Goal: Information Seeking & Learning: Learn about a topic

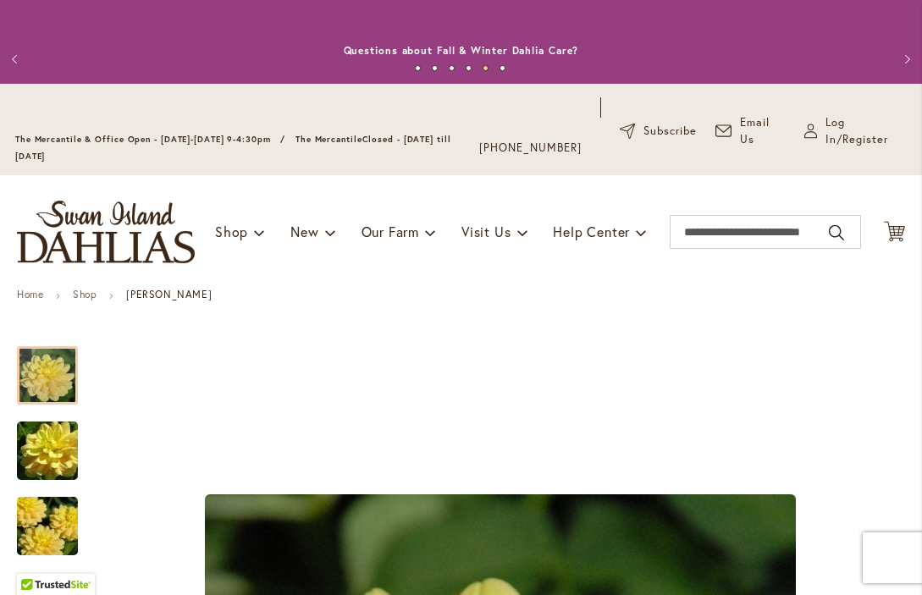
click at [52, 392] on div at bounding box center [47, 375] width 61 height 58
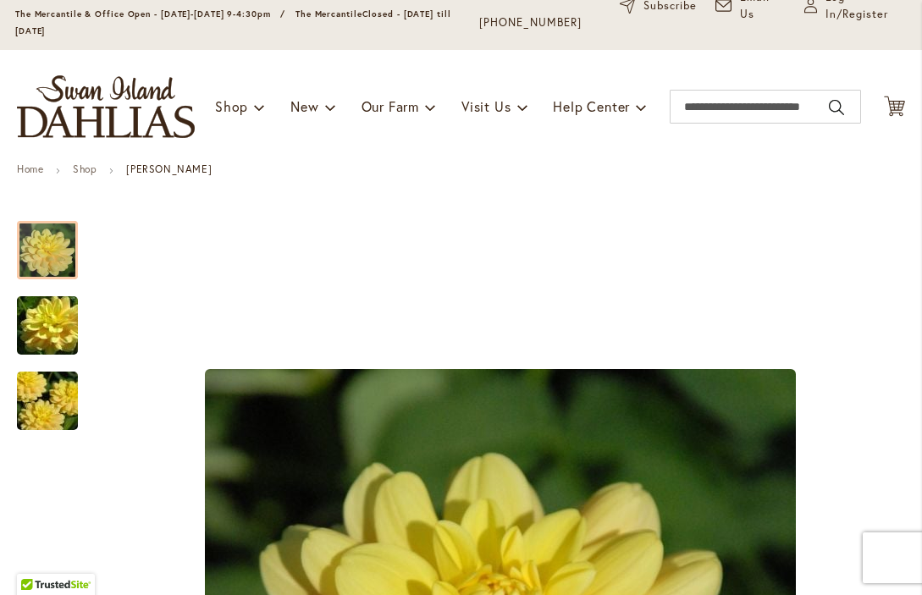
scroll to position [144, 0]
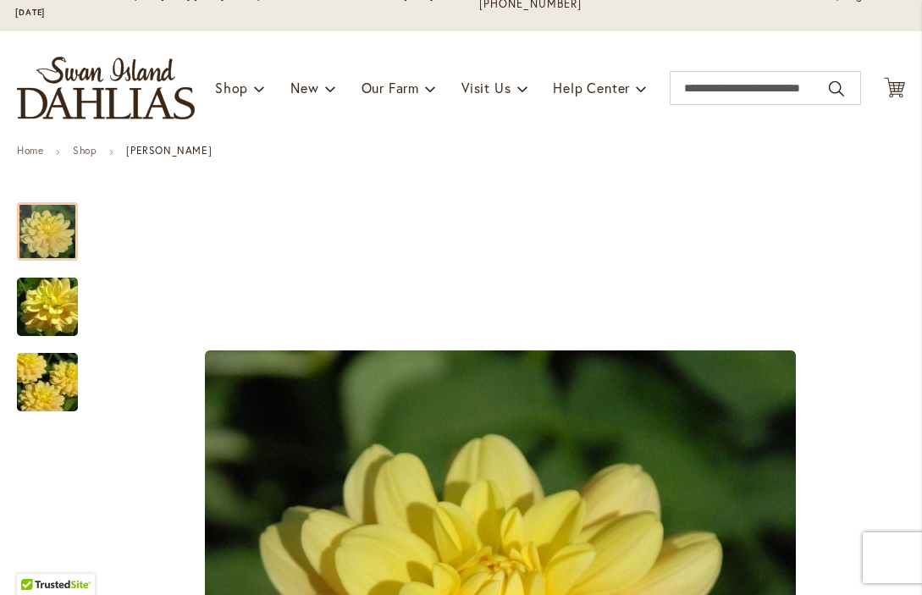
click at [48, 310] on img "AHOY MATEY" at bounding box center [47, 307] width 122 height 81
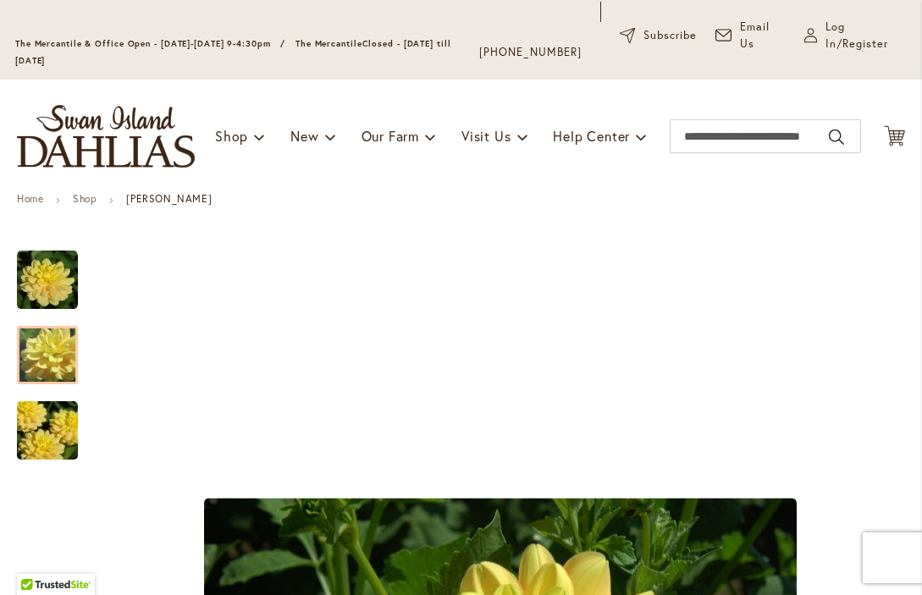
scroll to position [157, 0]
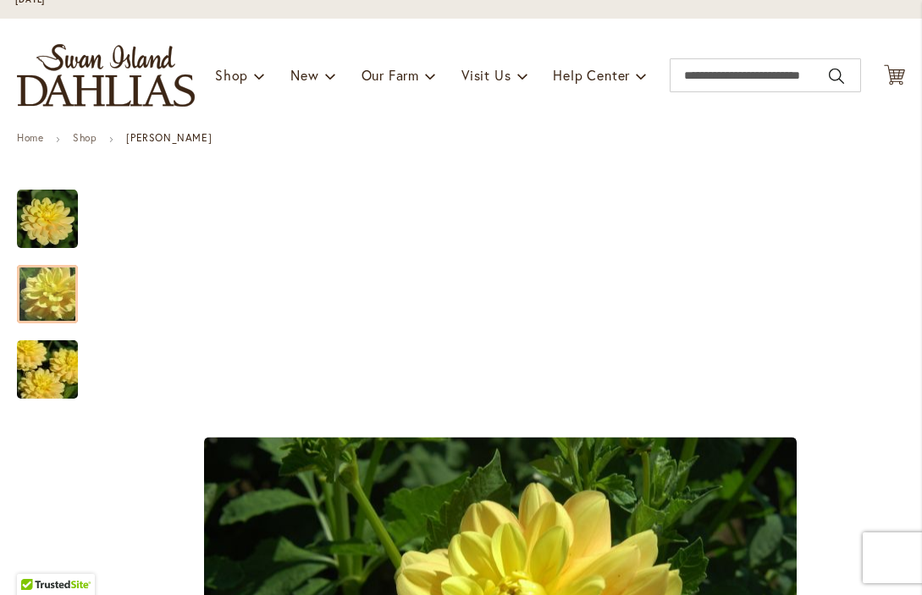
click at [57, 381] on img "AHOY MATEY" at bounding box center [47, 369] width 122 height 81
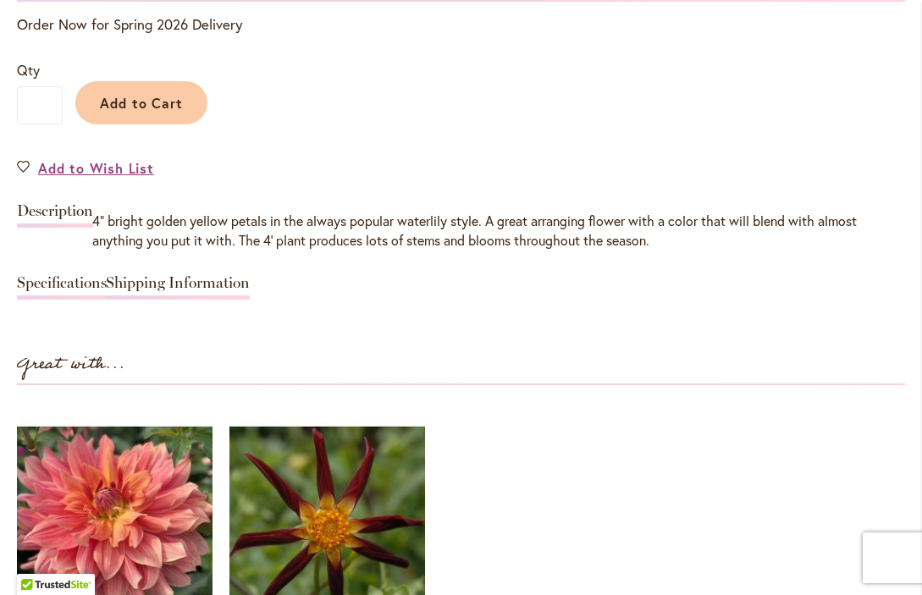
scroll to position [1423, 0]
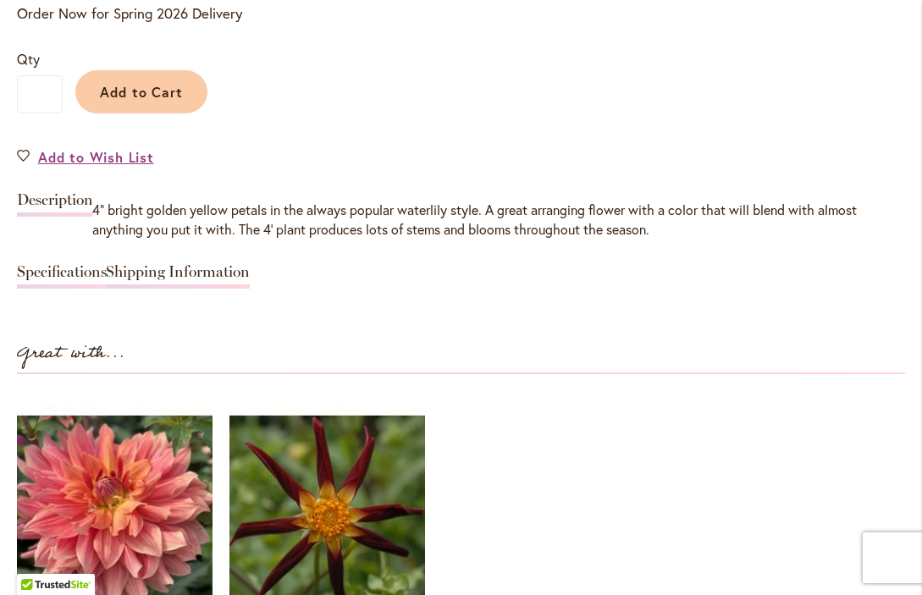
click at [218, 289] on link "Shipping Information" at bounding box center [178, 276] width 144 height 25
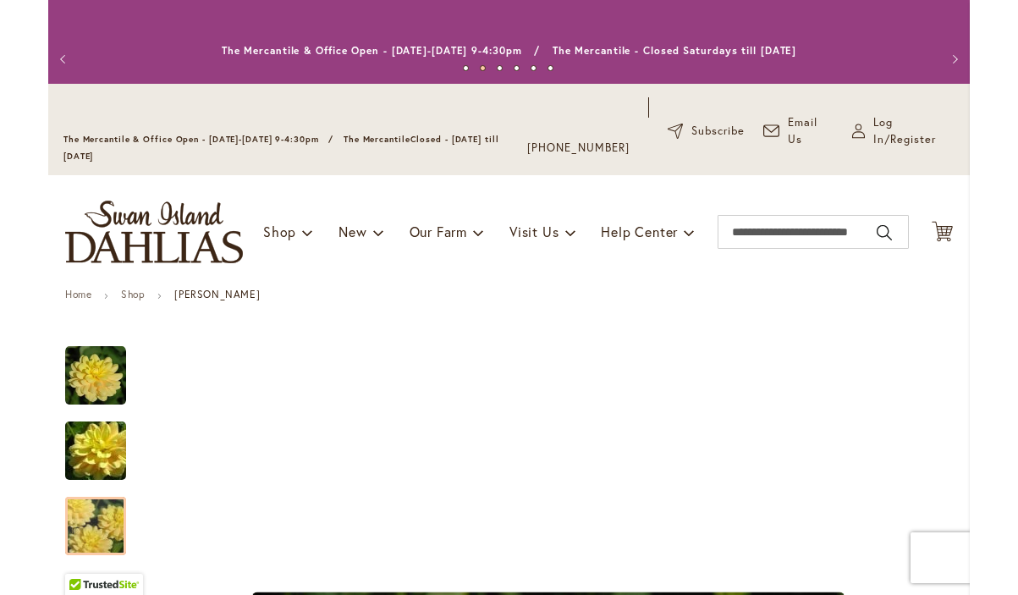
scroll to position [0, 0]
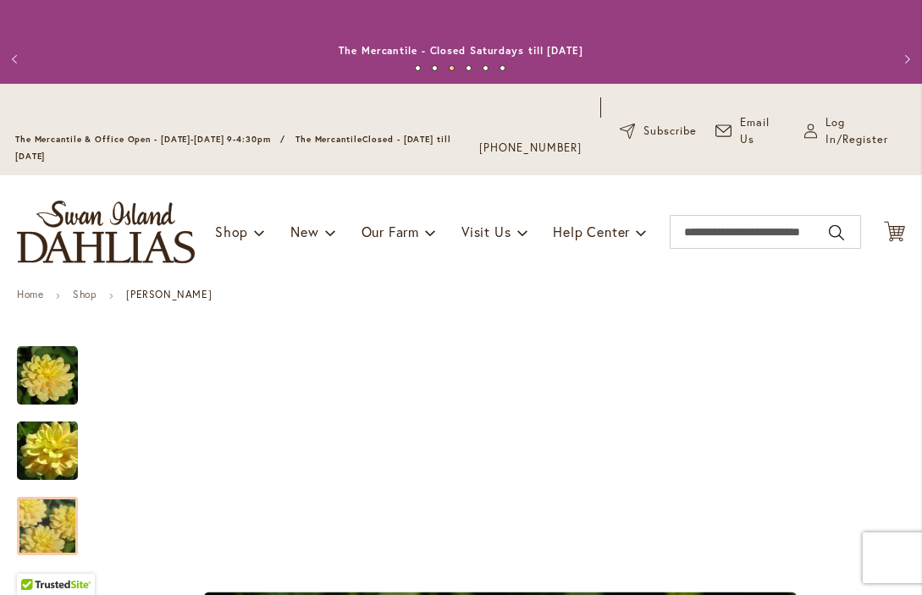
click at [168, 300] on strong "[PERSON_NAME]" at bounding box center [168, 294] width 85 height 13
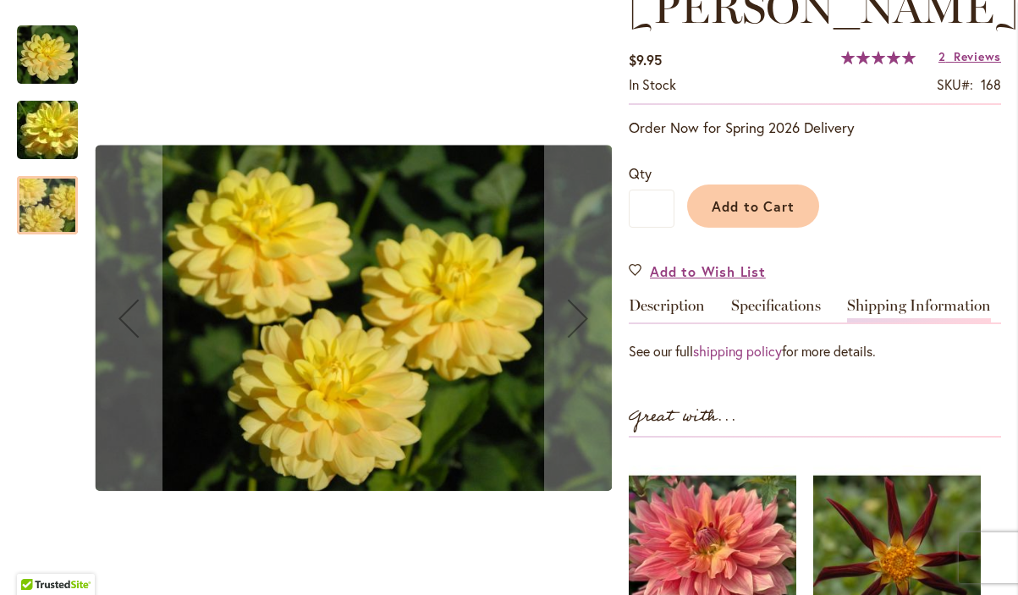
scroll to position [284, 0]
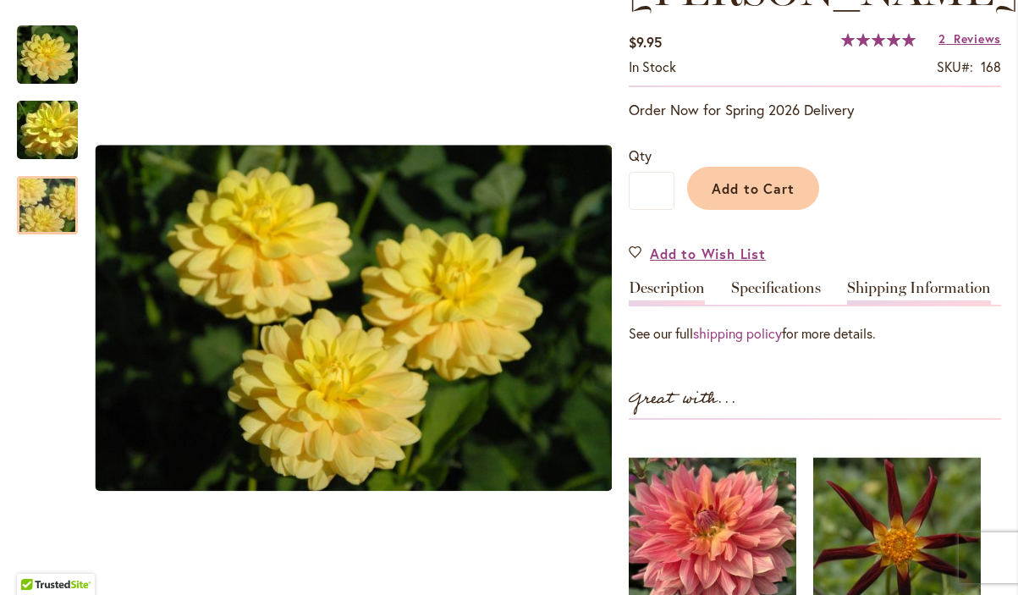
click at [662, 290] on link "Description" at bounding box center [667, 292] width 76 height 25
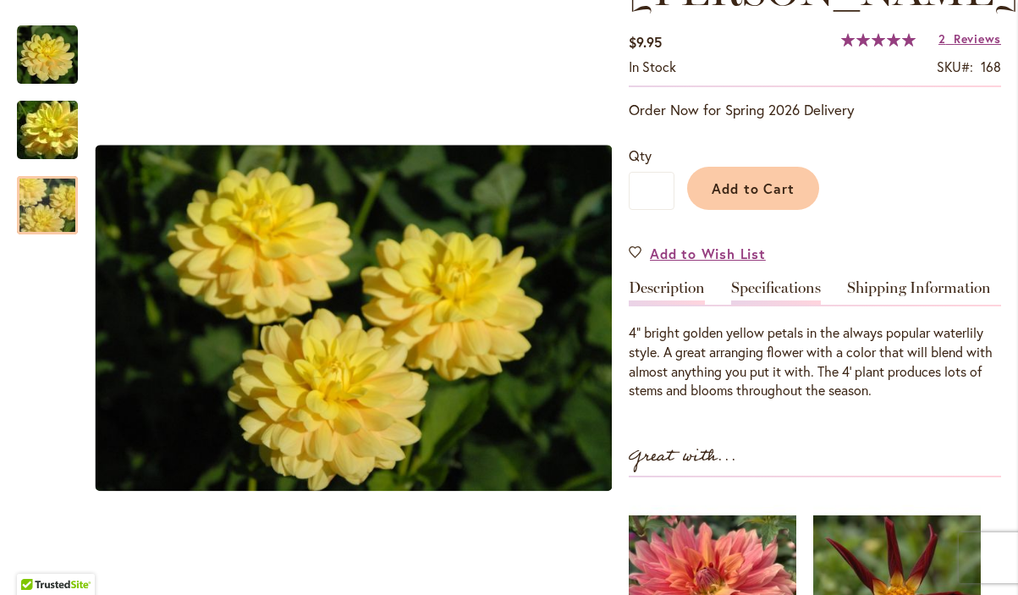
click at [783, 287] on link "Specifications" at bounding box center [776, 292] width 90 height 25
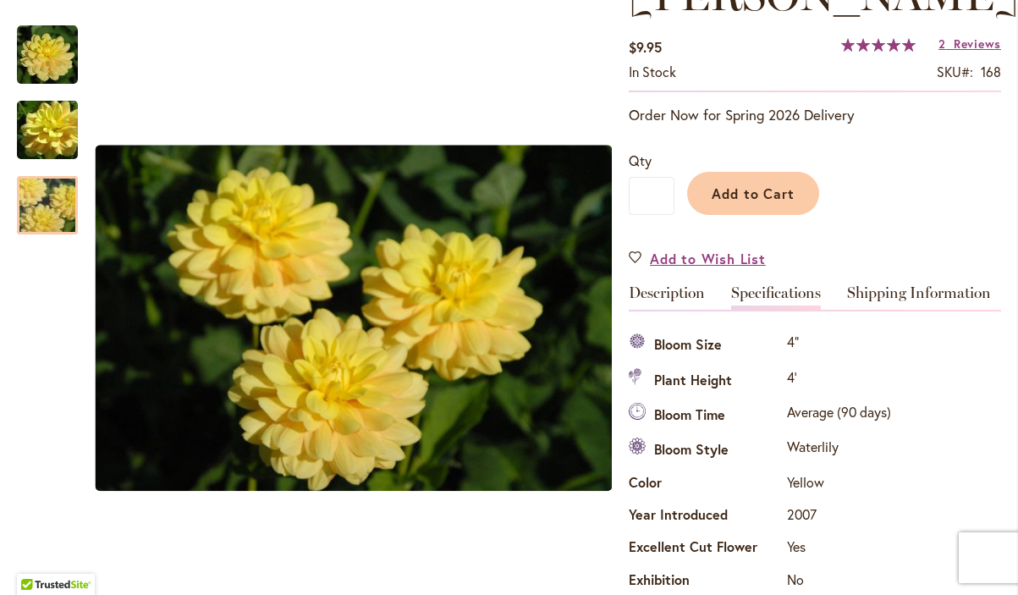
scroll to position [278, 0]
click at [688, 306] on link "Description" at bounding box center [667, 298] width 76 height 25
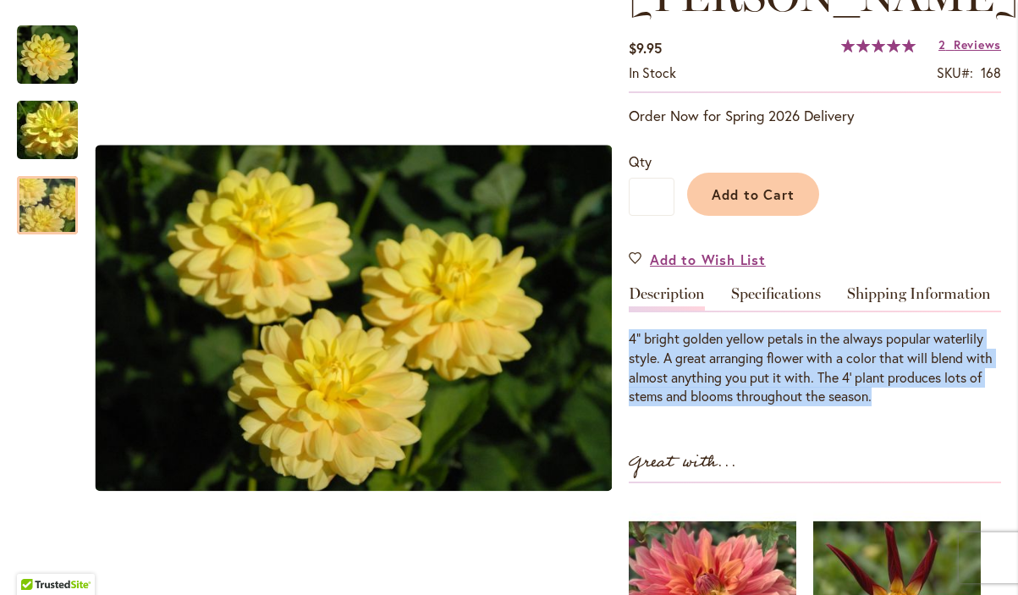
drag, startPoint x: 890, startPoint y: 394, endPoint x: 627, endPoint y: 337, distance: 268.4
copy div "4” bright golden yellow petals in the always popular waterlily style. A great a…"
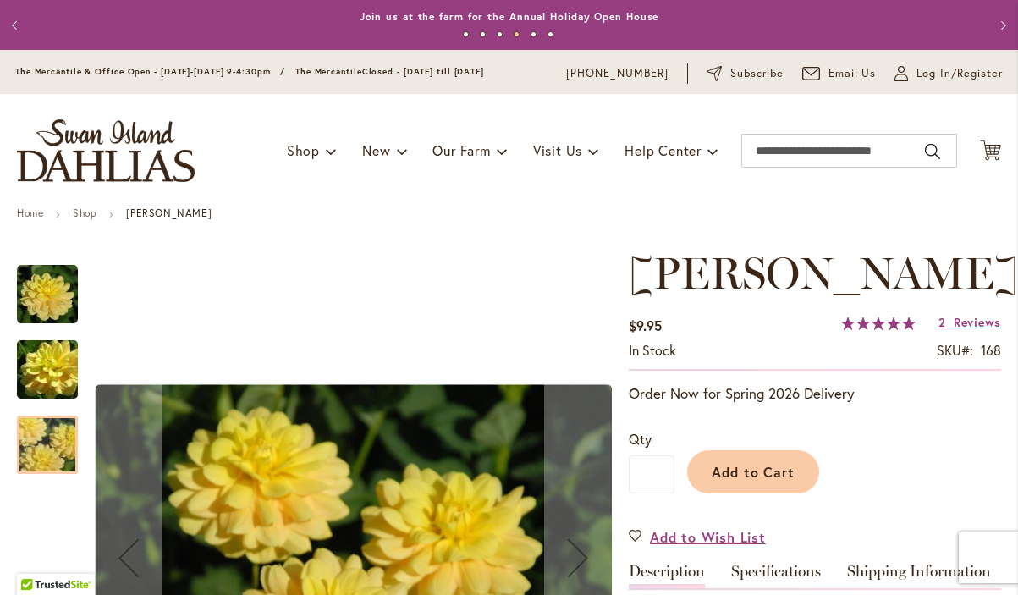
scroll to position [0, 0]
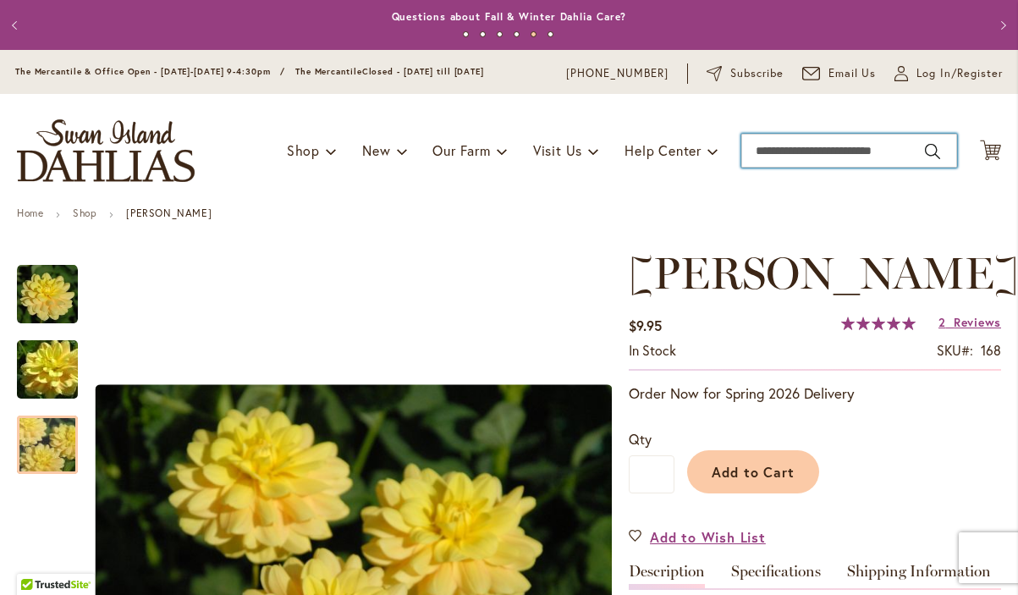
click at [774, 152] on input "Search" at bounding box center [849, 151] width 216 height 34
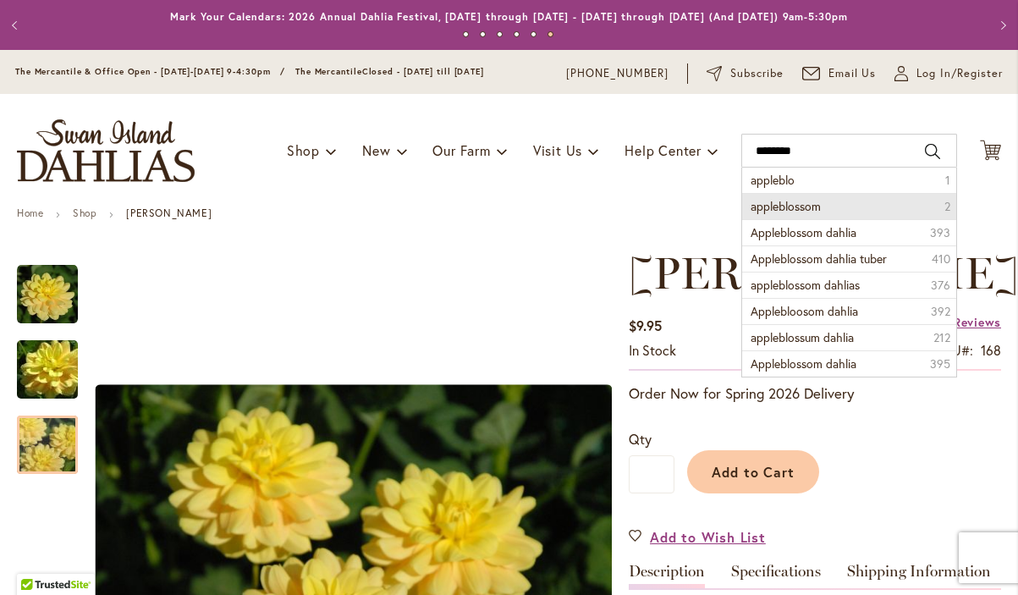
click at [790, 212] on span "appleblossom" at bounding box center [786, 206] width 70 height 16
type input "**********"
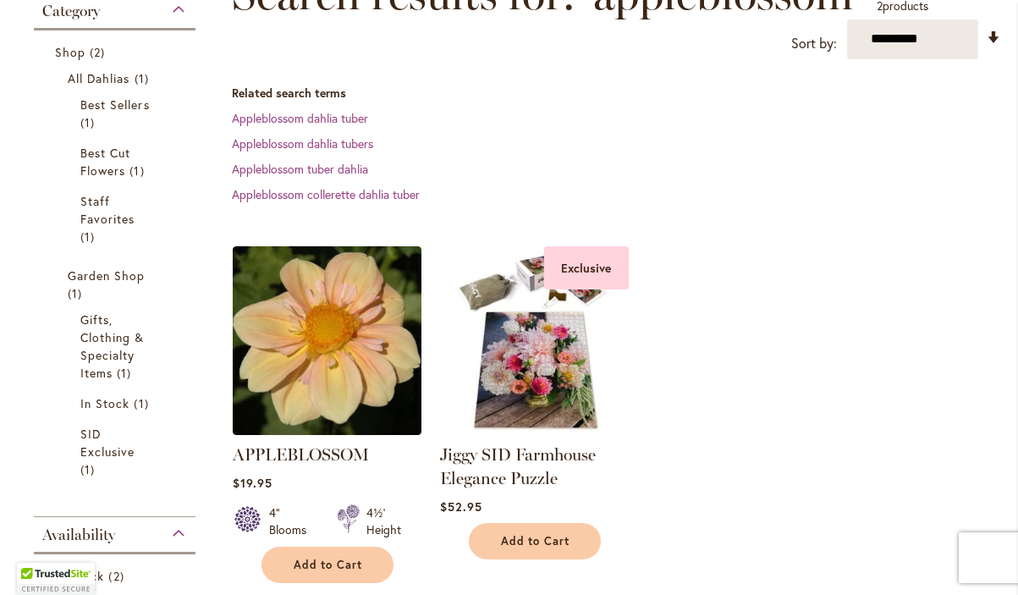
scroll to position [289, 0]
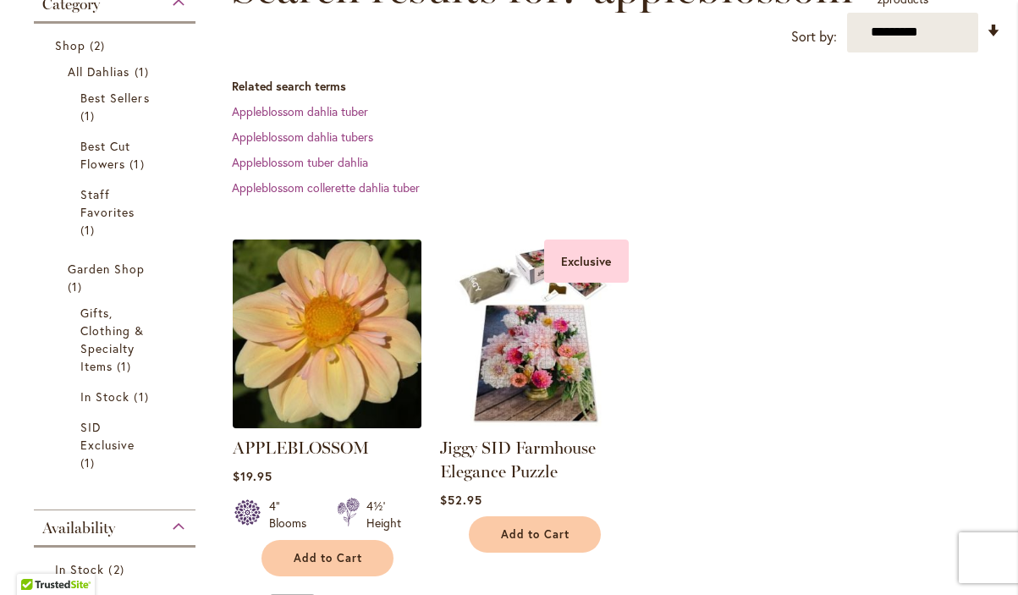
click at [308, 343] on img at bounding box center [327, 333] width 198 height 198
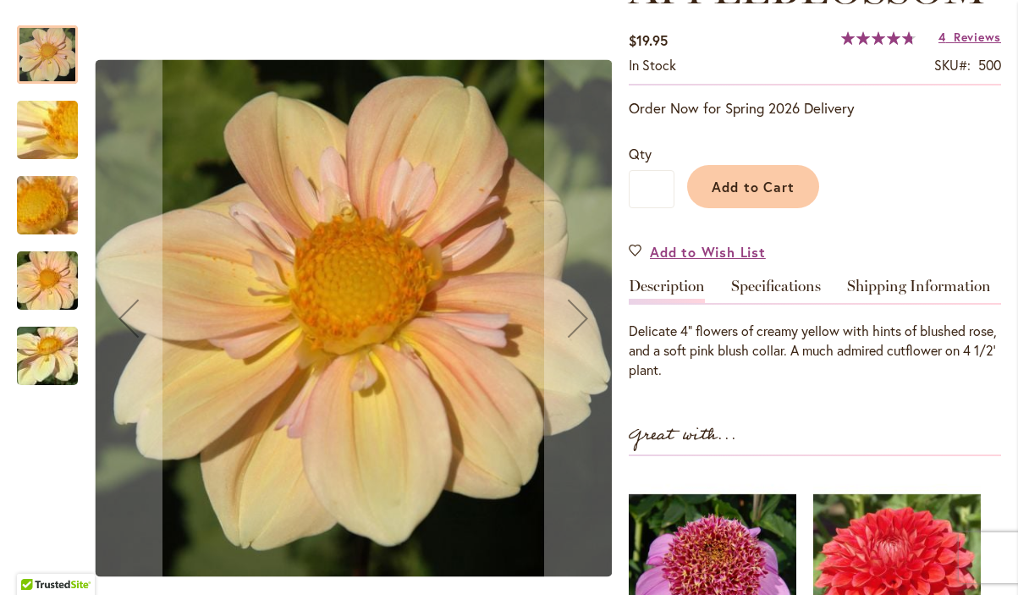
scroll to position [286, 0]
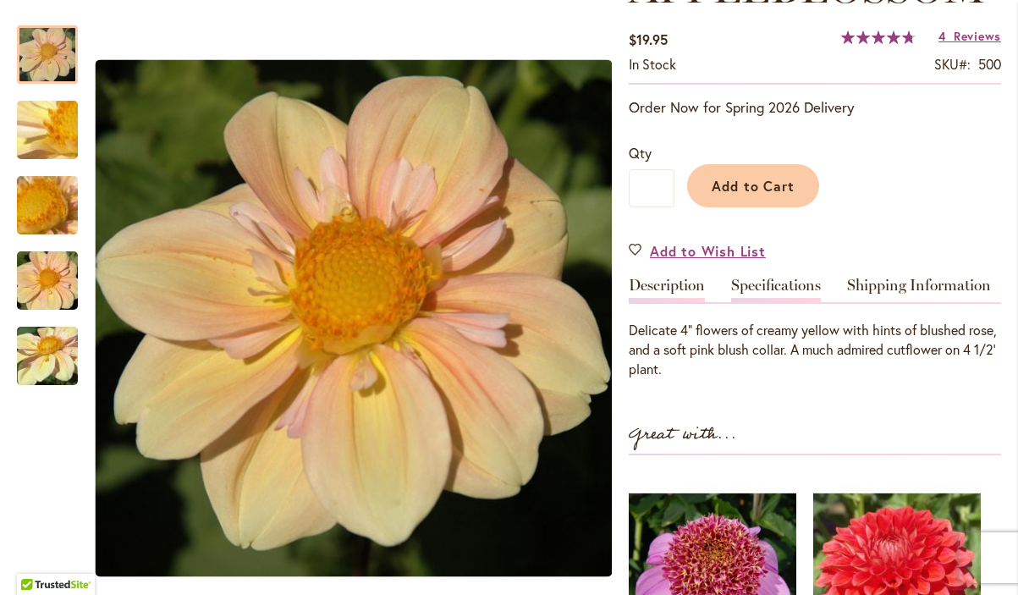
click at [801, 278] on link "Specifications" at bounding box center [776, 290] width 90 height 25
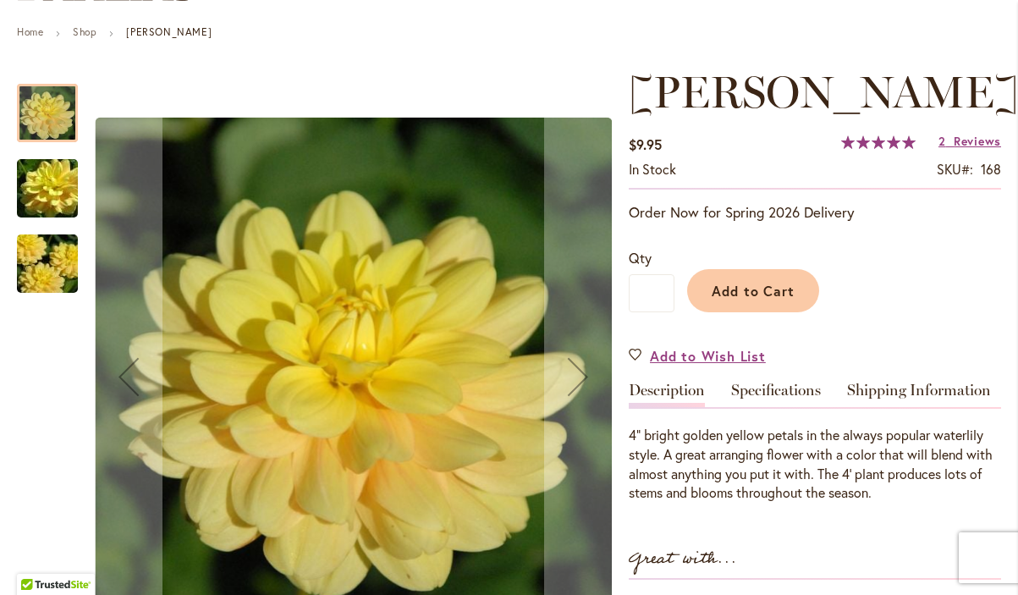
scroll to position [151, 0]
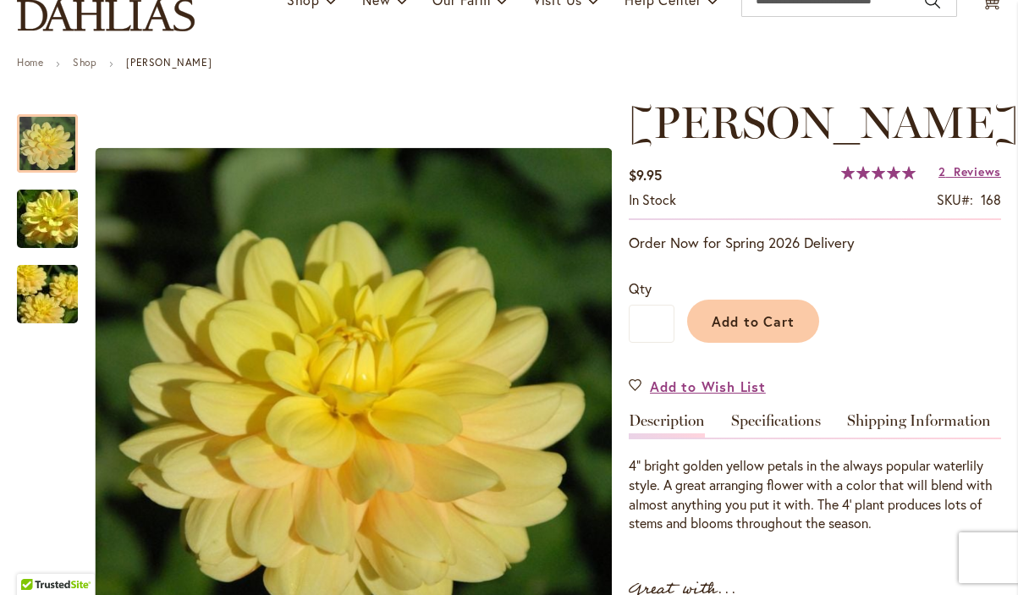
click at [177, 61] on strong "AHOY MATEY" at bounding box center [168, 62] width 85 height 13
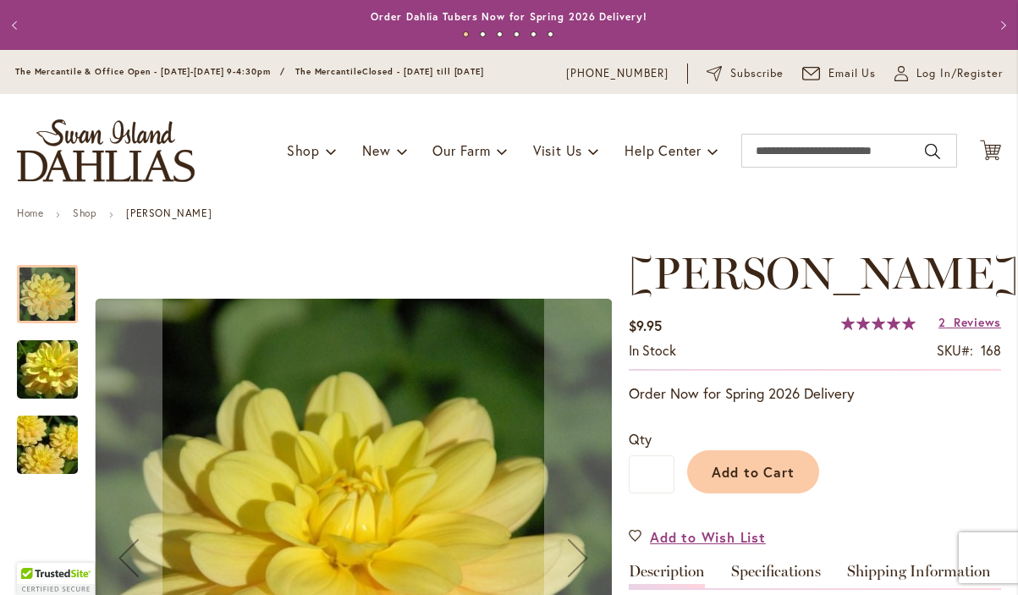
click at [361, 198] on div "Toggle Nav Shop Dahlia Tubers Collections Fresh Cut Dahlias Gardening Supplies …" at bounding box center [509, 150] width 1018 height 113
click at [780, 141] on input "Search" at bounding box center [849, 151] width 216 height 34
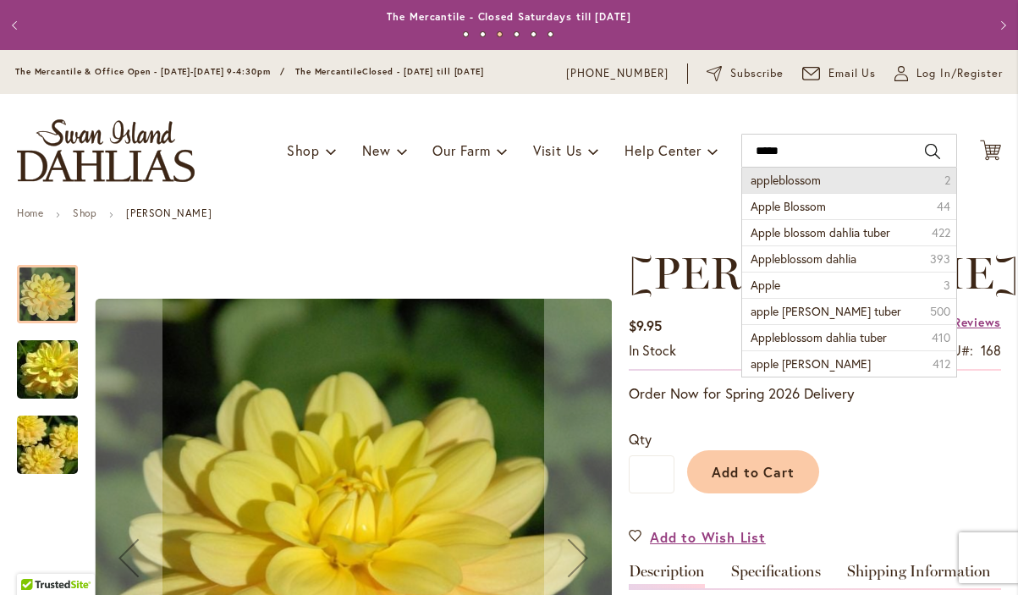
click at [805, 178] on span "appleblossom" at bounding box center [786, 180] width 70 height 16
type input "**********"
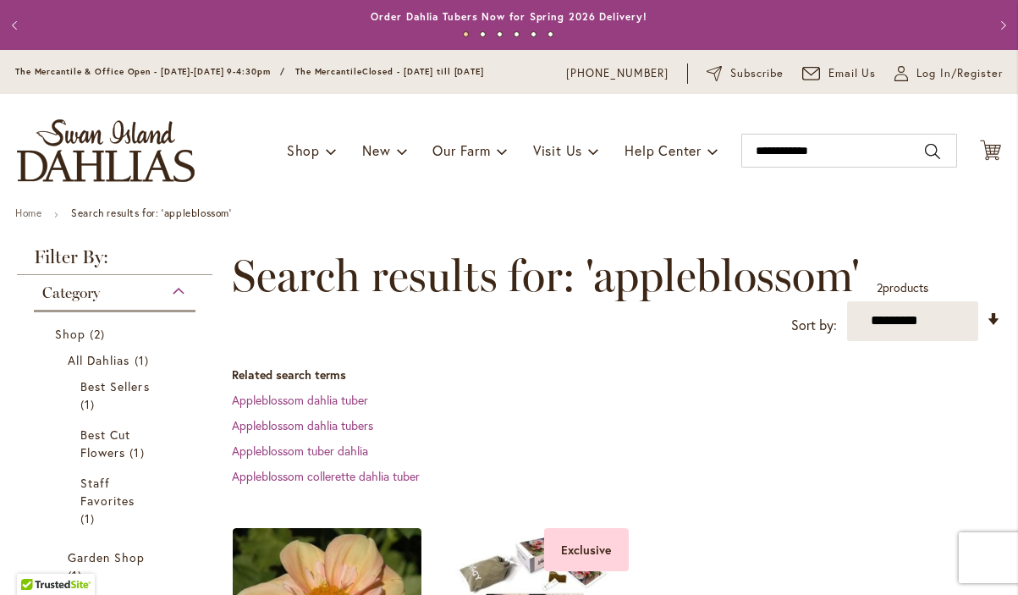
click at [805, 178] on div "Toggle Nav Shop Dahlia Tubers Collections Fresh Cut Dahlias Gardening Supplies …" at bounding box center [509, 150] width 1018 height 113
click at [346, 399] on link "Appleblossom dahlia tuber" at bounding box center [300, 400] width 136 height 16
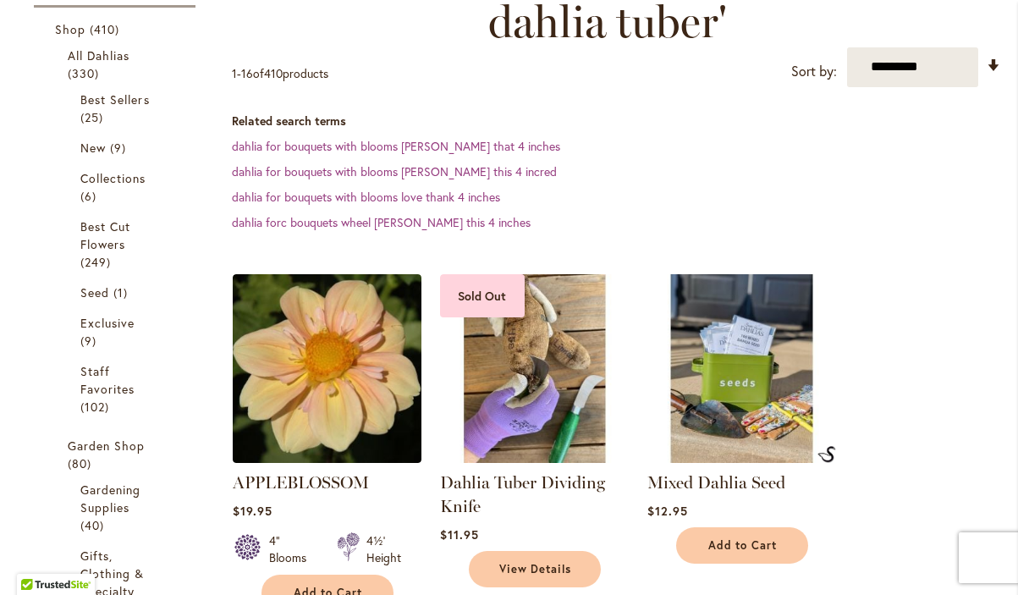
scroll to position [306, 0]
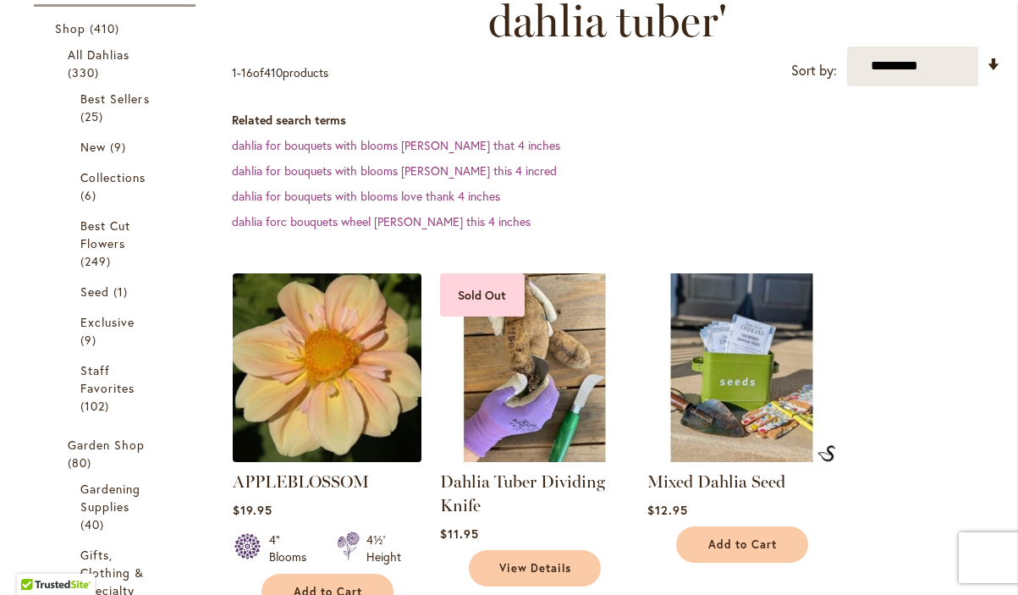
click at [318, 376] on img at bounding box center [327, 367] width 198 height 198
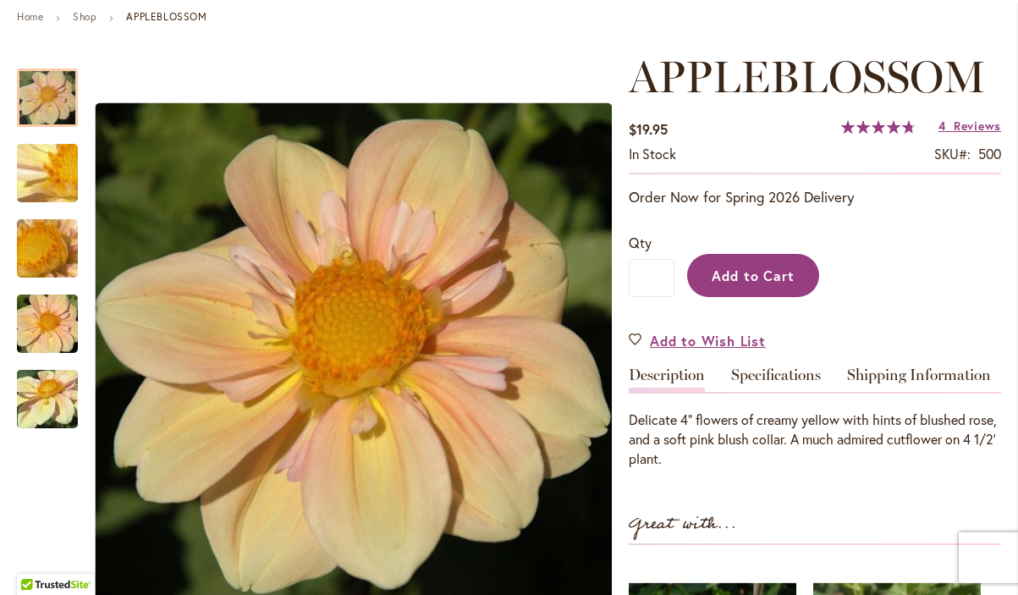
scroll to position [198, 0]
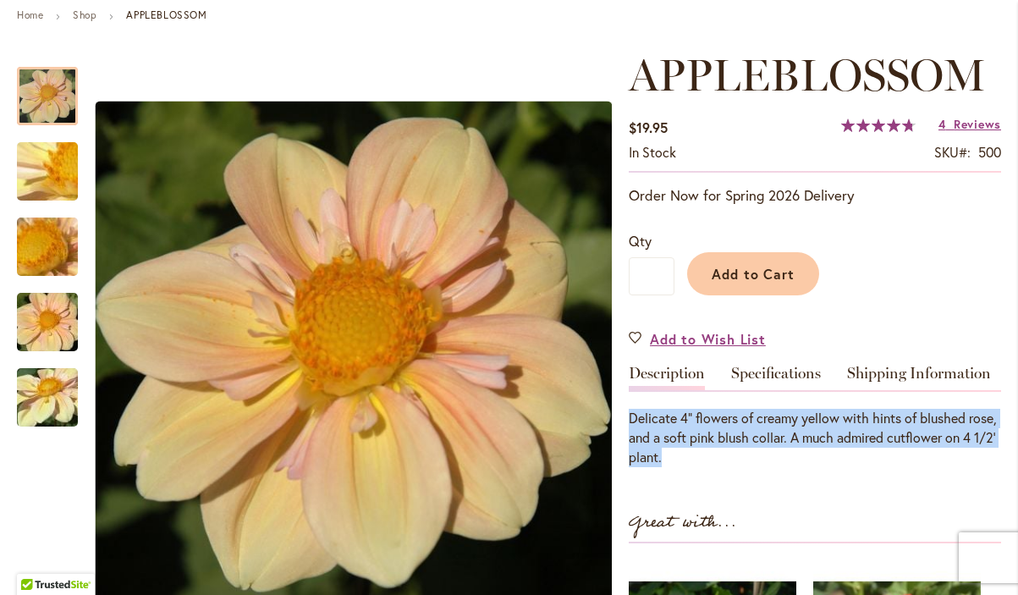
drag, startPoint x: 716, startPoint y: 453, endPoint x: 628, endPoint y: 422, distance: 93.2
copy p "Delicate 4" flowers of creamy yellow with hints of blushed rose, and a soft pin…"
click at [785, 371] on link "Specifications" at bounding box center [776, 378] width 90 height 25
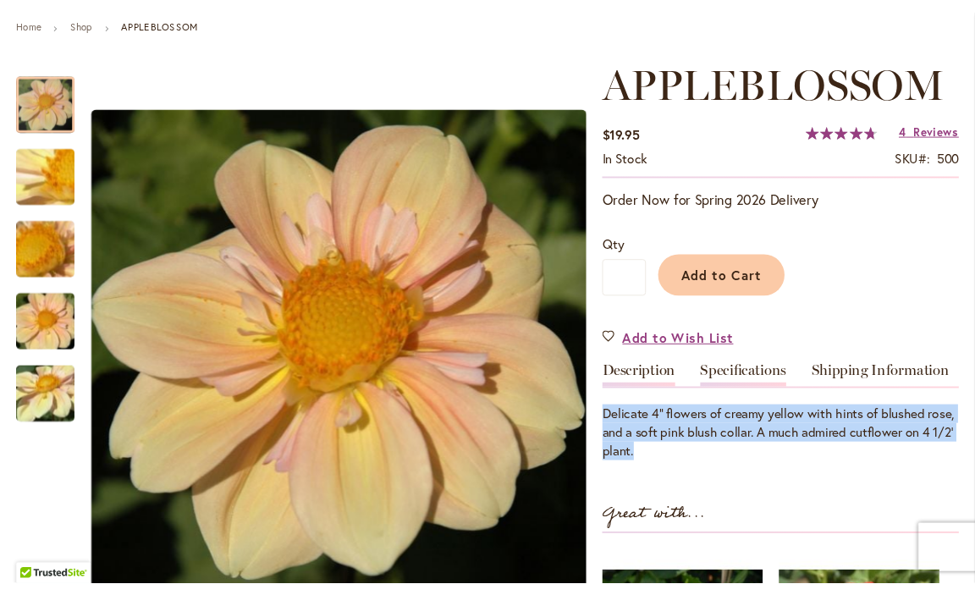
scroll to position [562, 0]
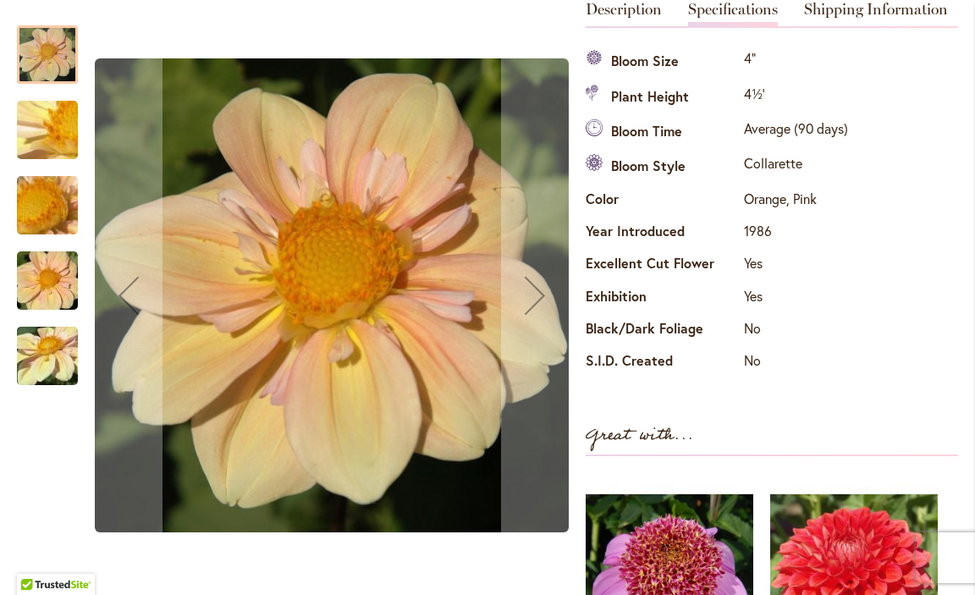
click at [61, 295] on img "APPLEBLOSSOM" at bounding box center [47, 280] width 122 height 81
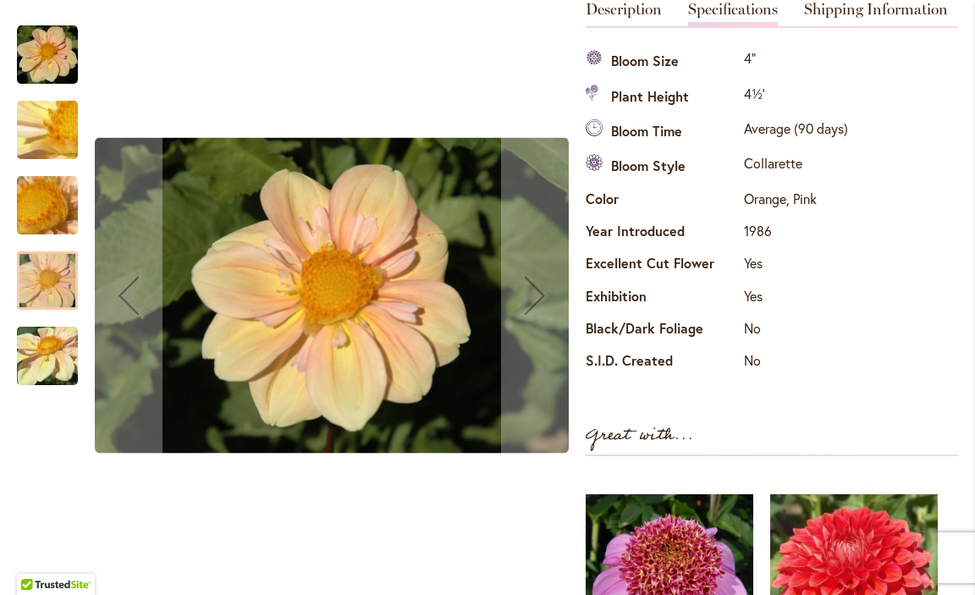
click at [47, 378] on img "APPLEBLOSSOM" at bounding box center [47, 356] width 122 height 91
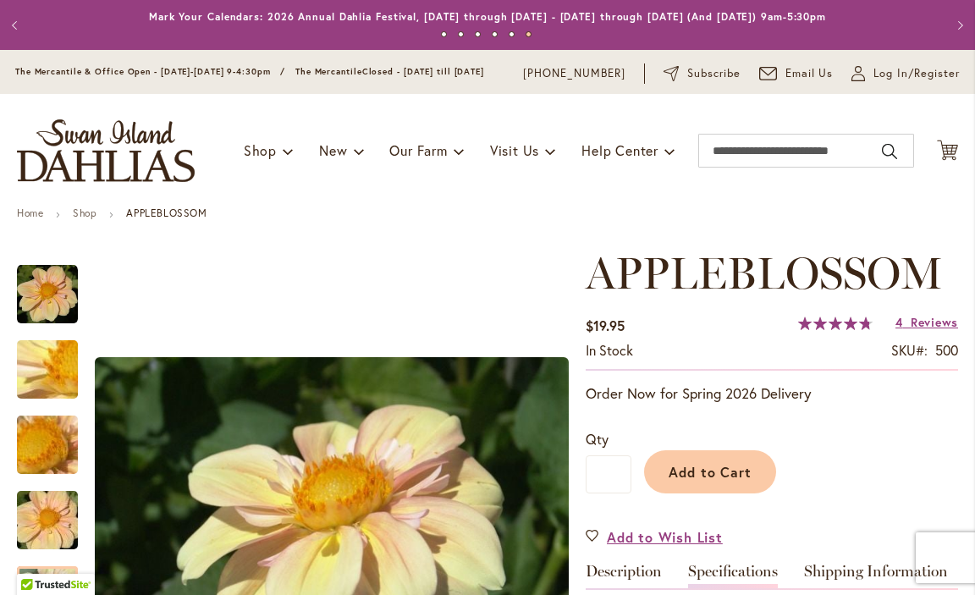
scroll to position [0, 0]
click at [790, 165] on input "Search" at bounding box center [806, 151] width 216 height 34
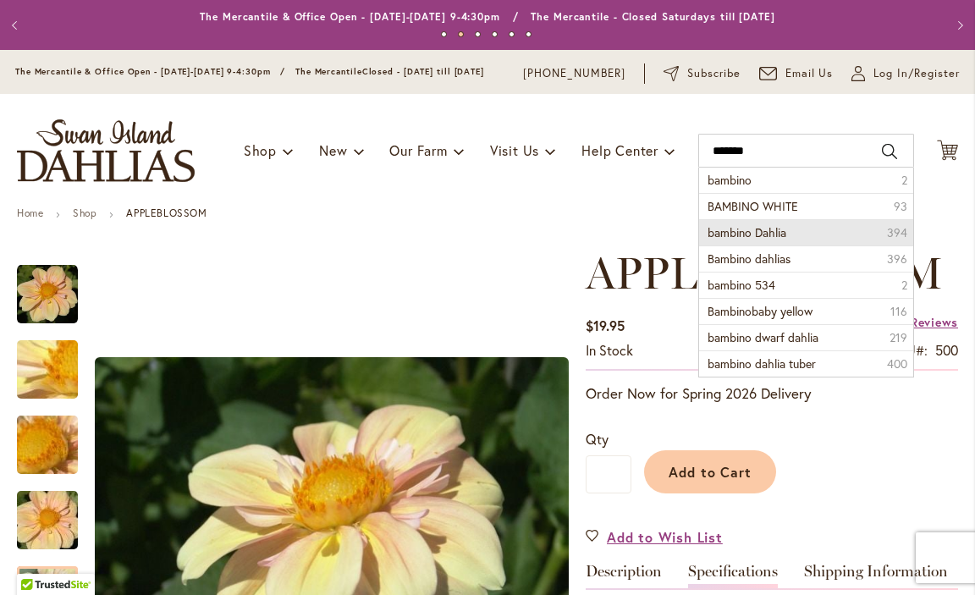
click at [730, 240] on span "bambino Dahlia" at bounding box center [747, 232] width 79 height 16
type input "**********"
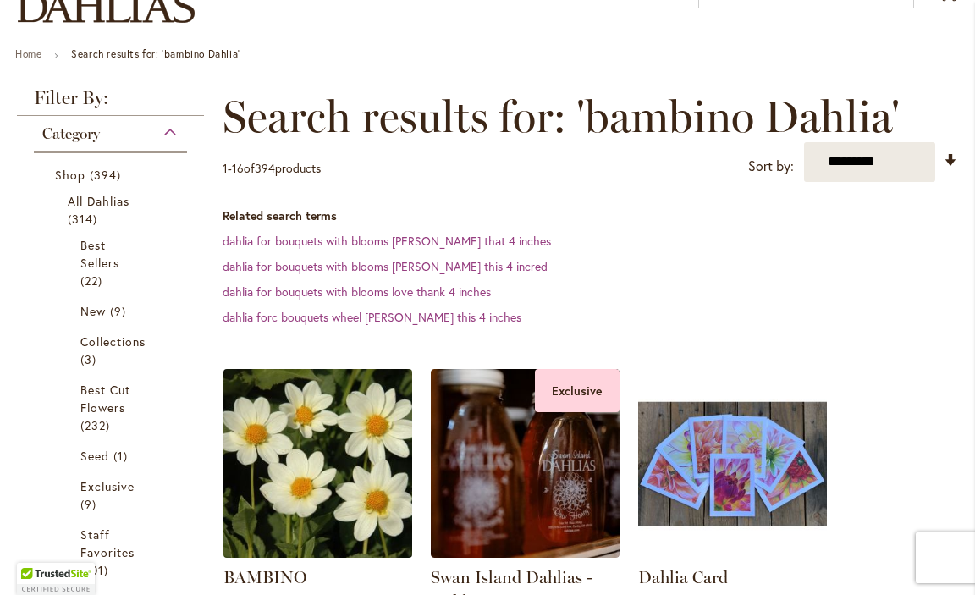
scroll to position [162, 0]
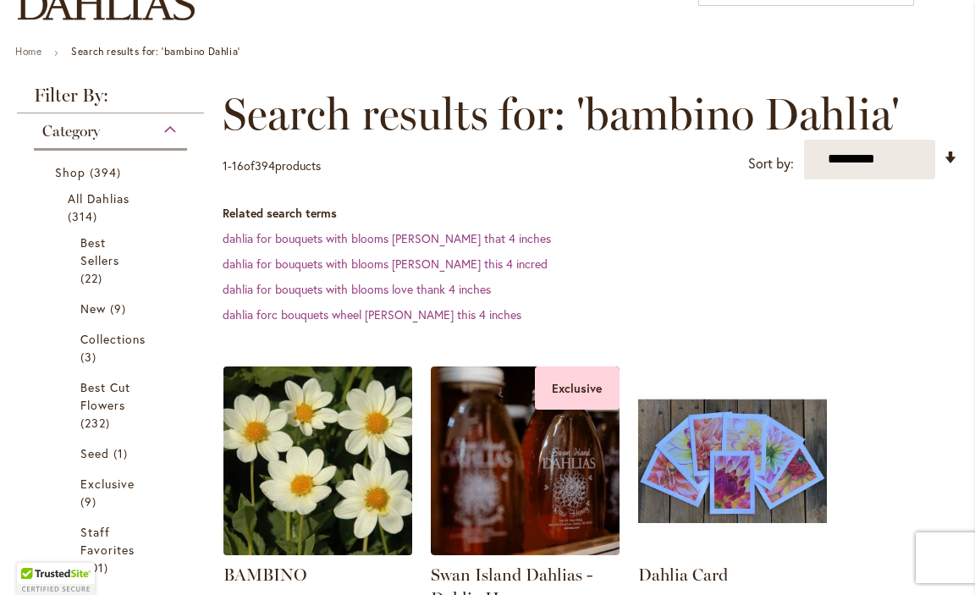
click at [353, 489] on img at bounding box center [317, 460] width 198 height 198
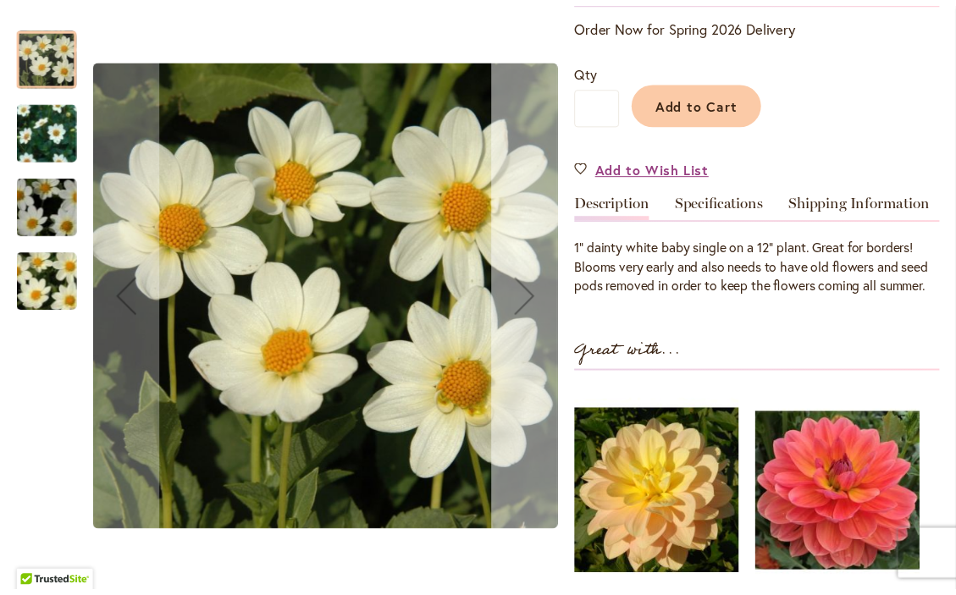
scroll to position [375, 0]
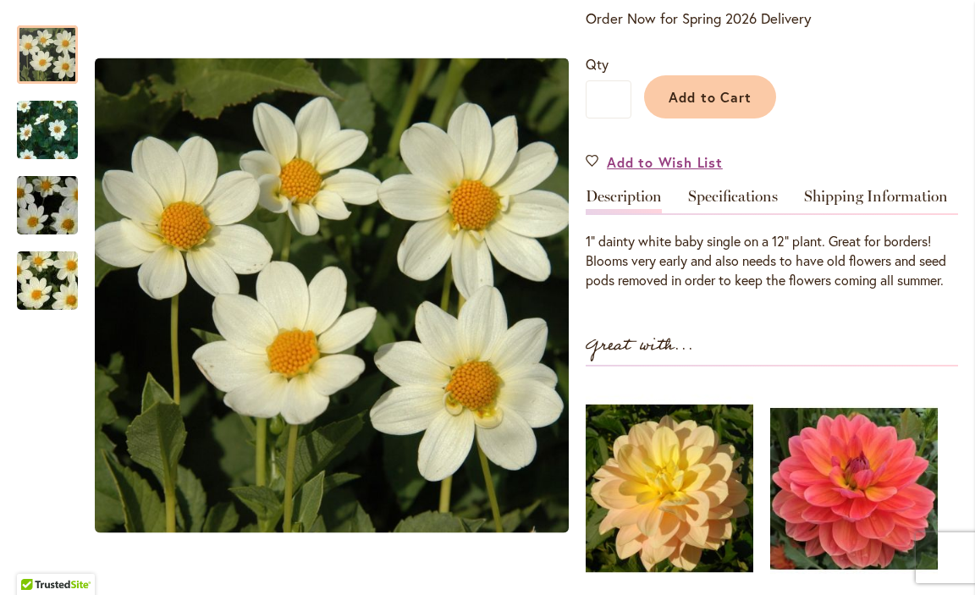
click at [766, 331] on div "BAMBINO $9.95 In stock SKU 534 Be the first to review this product Order Now fo…" at bounding box center [772, 342] width 372 height 938
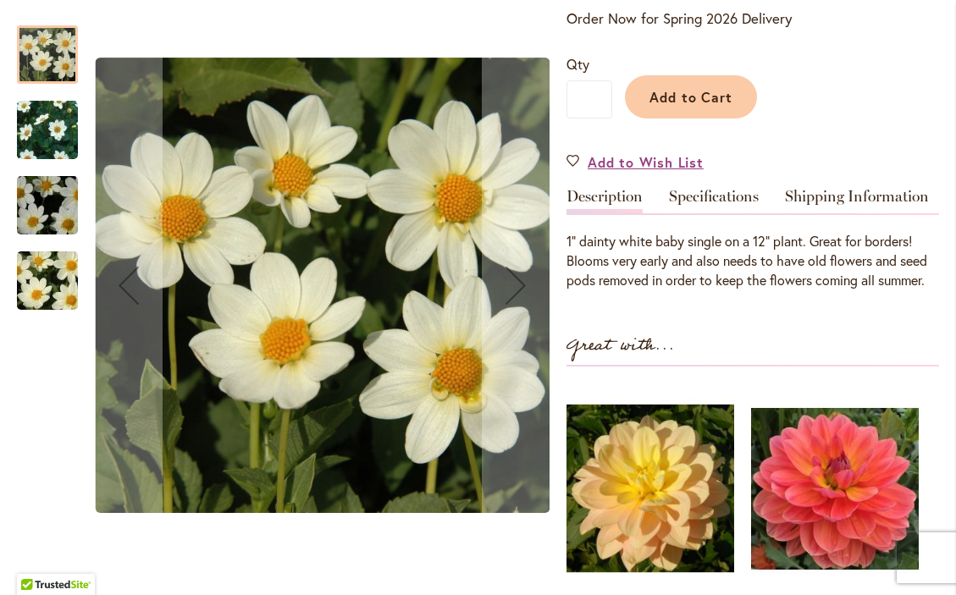
scroll to position [376, 0]
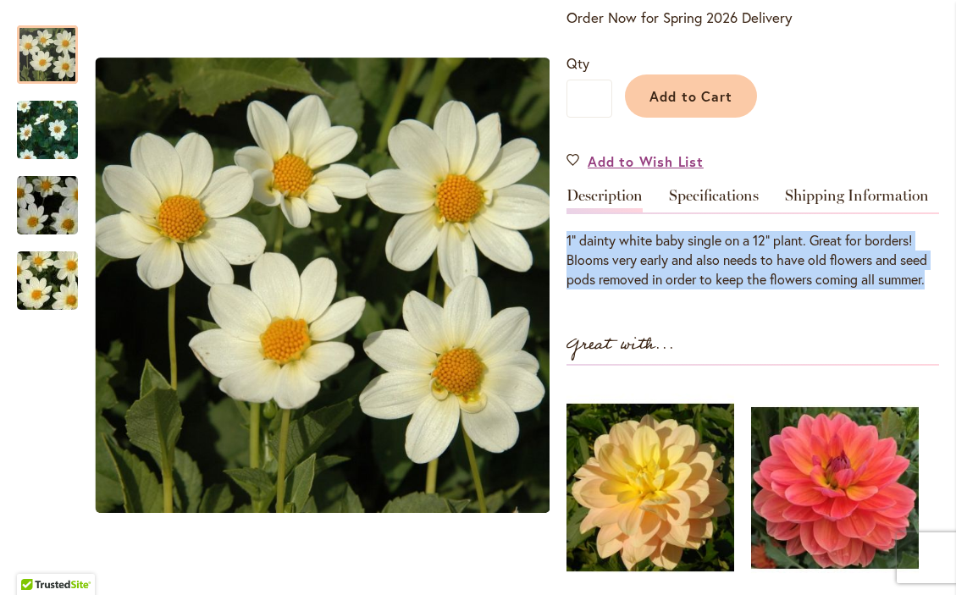
drag, startPoint x: 938, startPoint y: 289, endPoint x: 565, endPoint y: 251, distance: 375.1
copy div "1" dainty white baby single on a 12" plant. Great for borders! Blooms very earl…"
click at [734, 205] on link "Specifications" at bounding box center [714, 200] width 90 height 25
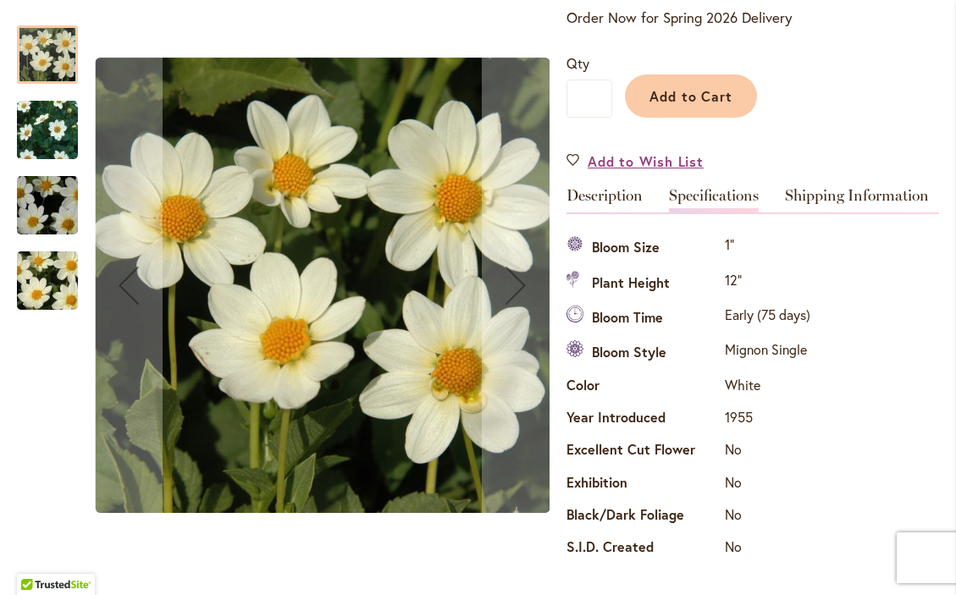
click at [39, 276] on img "BAMBINO" at bounding box center [47, 280] width 122 height 81
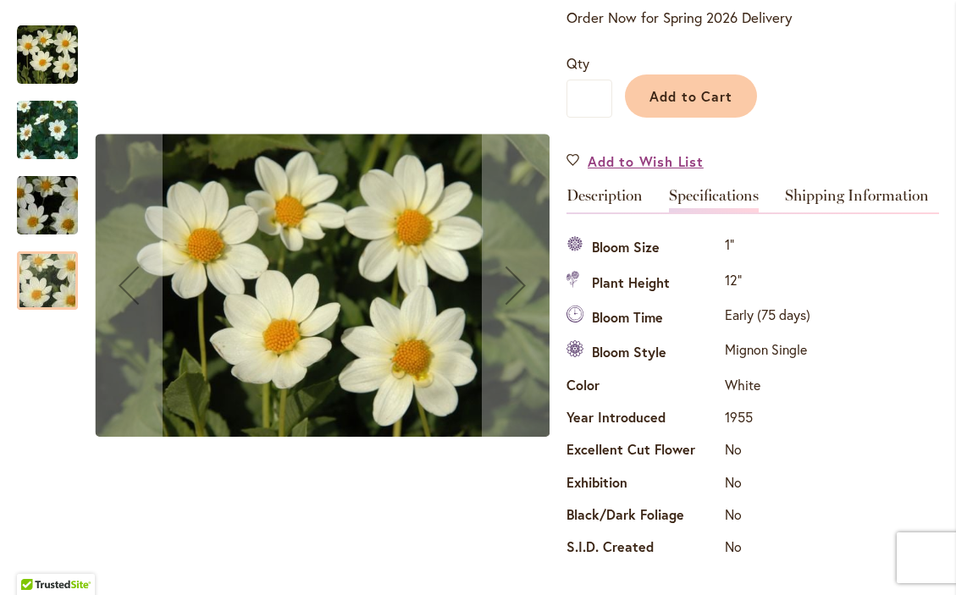
click at [51, 144] on img "BAMBINO" at bounding box center [47, 130] width 122 height 103
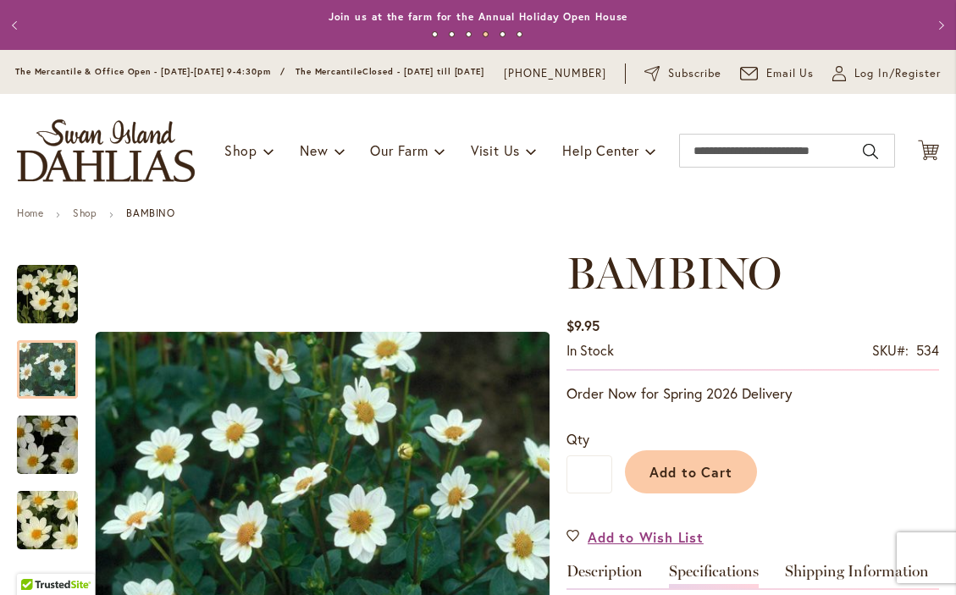
scroll to position [0, 0]
click at [721, 163] on input "Search" at bounding box center [787, 151] width 216 height 34
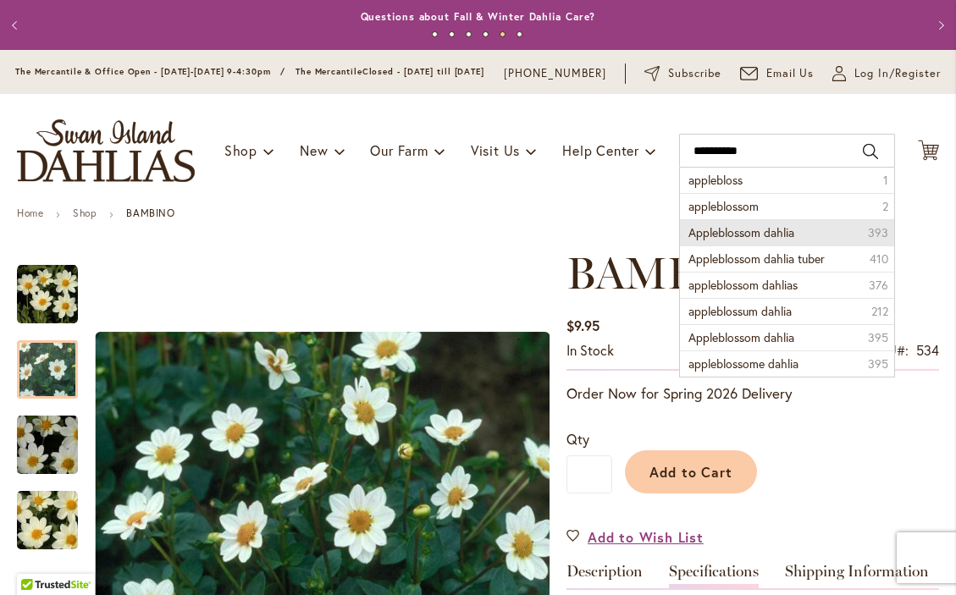
click at [725, 240] on span "Appleblossom dahlia" at bounding box center [741, 232] width 106 height 16
type input "**********"
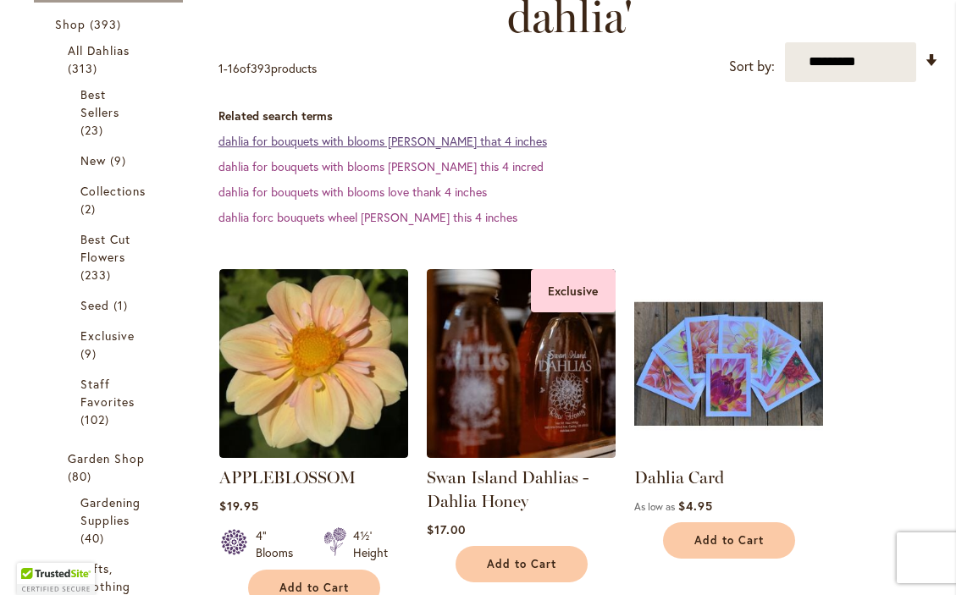
scroll to position [342, 0]
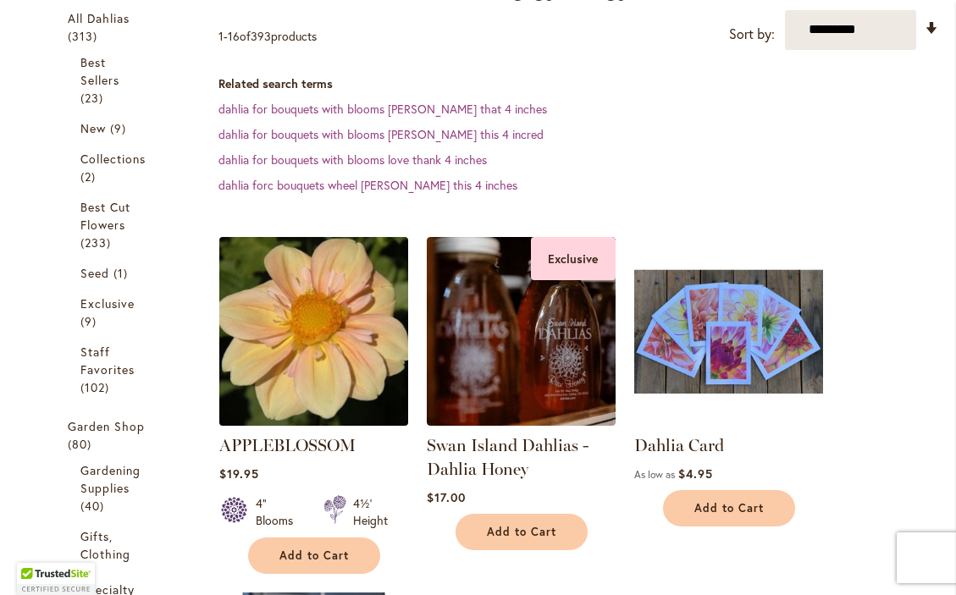
click at [315, 379] on img at bounding box center [313, 331] width 198 height 198
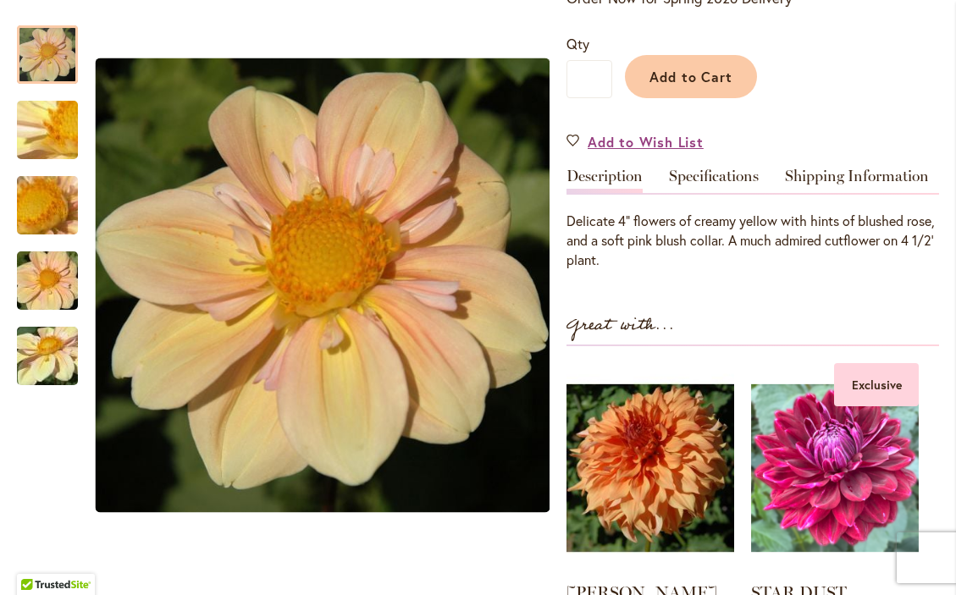
scroll to position [396, 0]
click at [717, 190] on link "Specifications" at bounding box center [714, 180] width 90 height 25
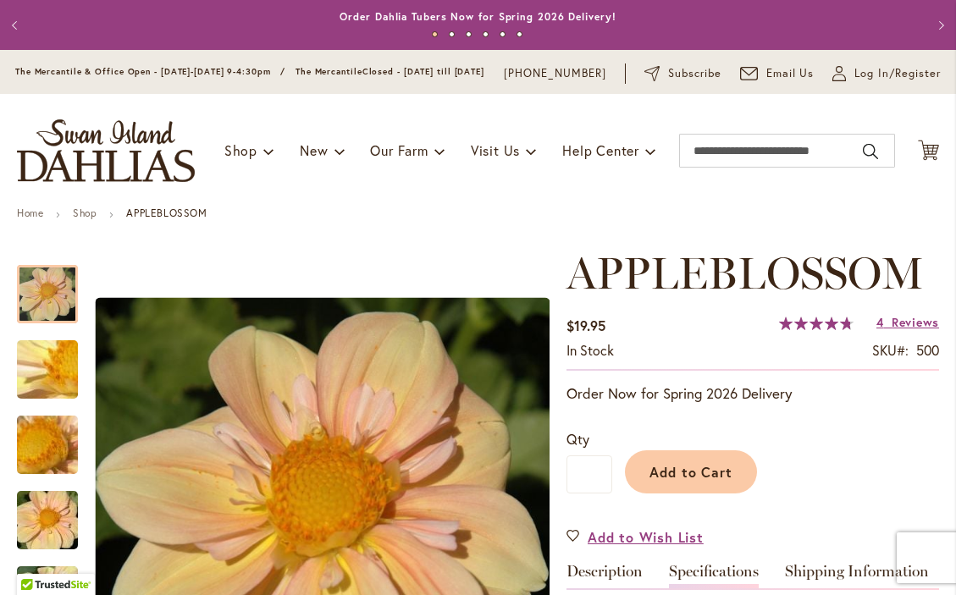
scroll to position [0, 0]
click at [743, 158] on input "Search" at bounding box center [787, 151] width 216 height 34
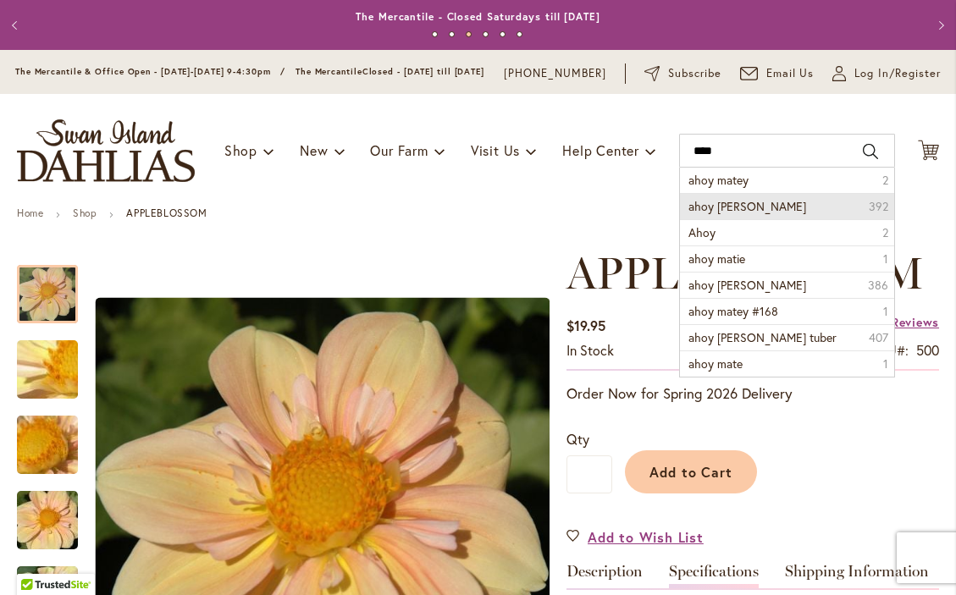
click at [746, 214] on span "ahoy [PERSON_NAME]" at bounding box center [747, 206] width 118 height 16
type input "**********"
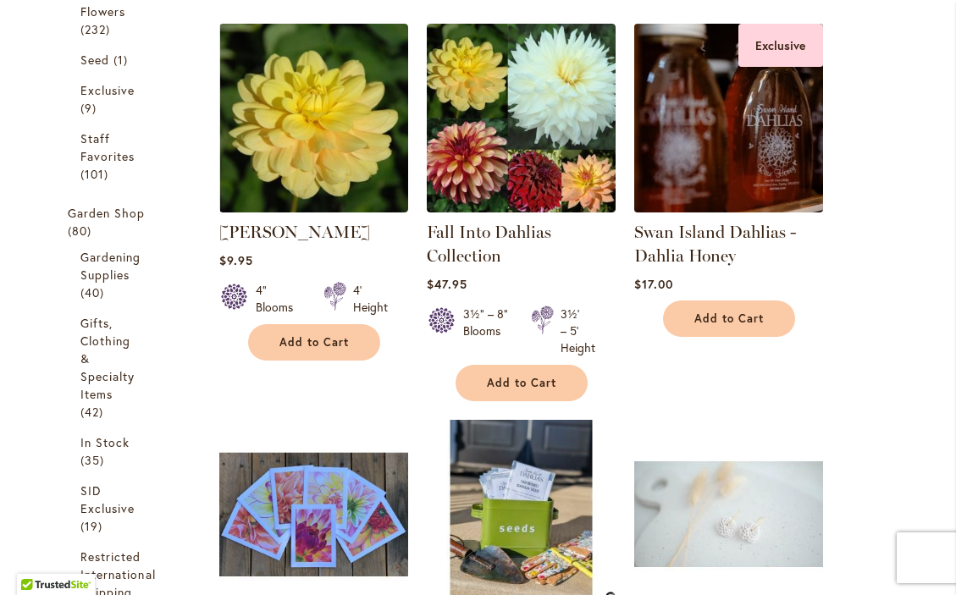
scroll to position [546, 0]
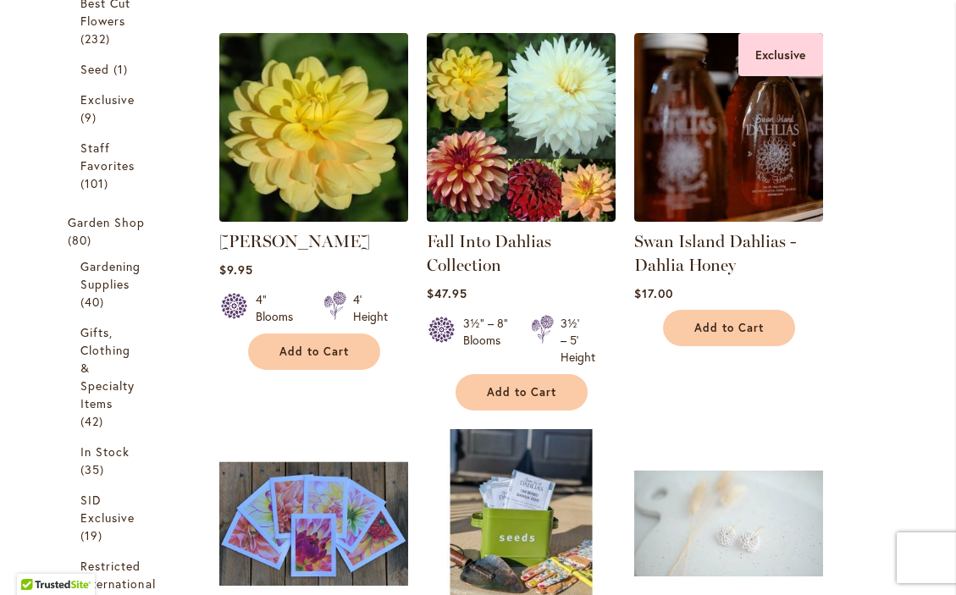
click at [348, 144] on img at bounding box center [313, 127] width 198 height 198
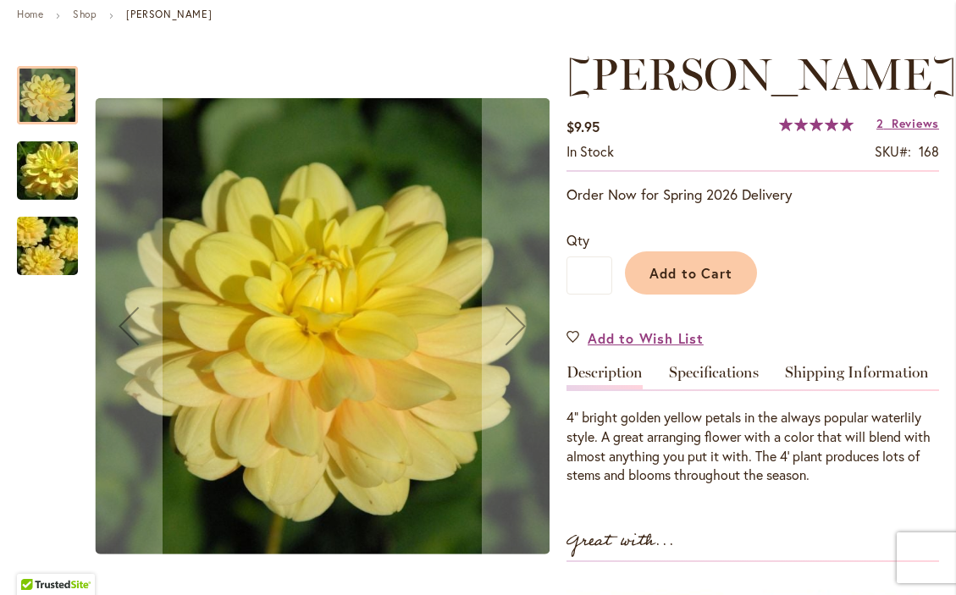
scroll to position [201, 0]
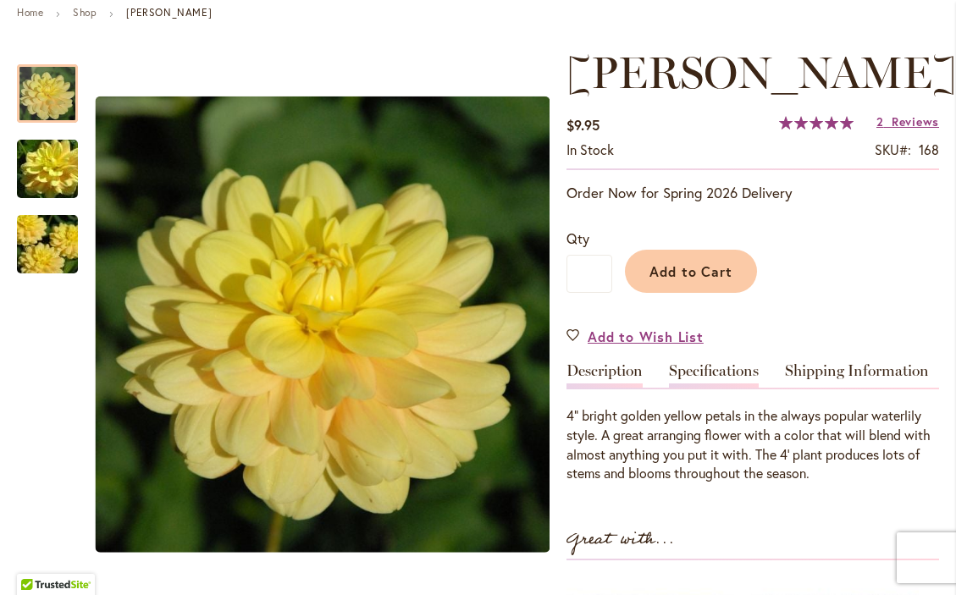
click at [716, 376] on link "Specifications" at bounding box center [714, 375] width 90 height 25
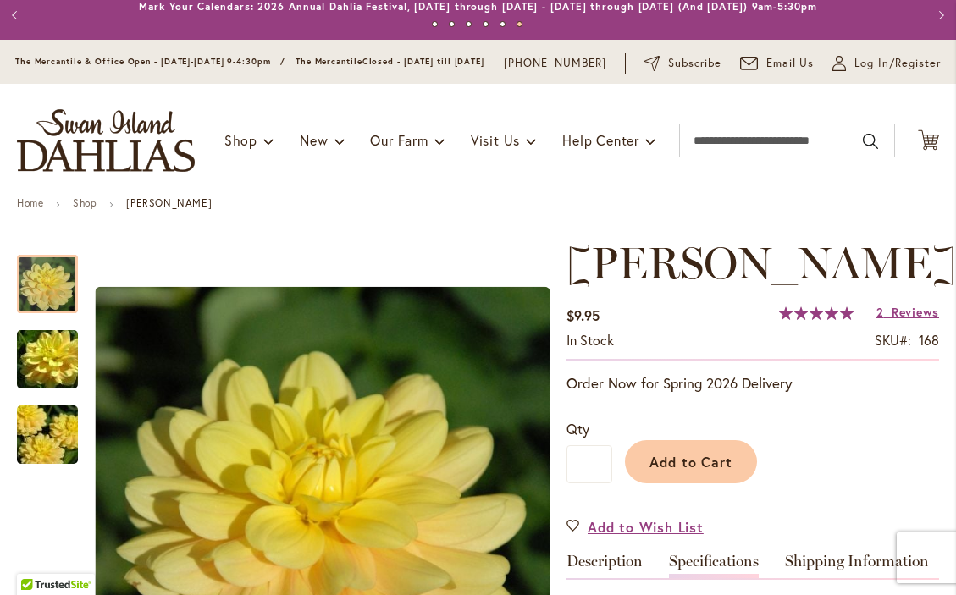
scroll to position [0, 0]
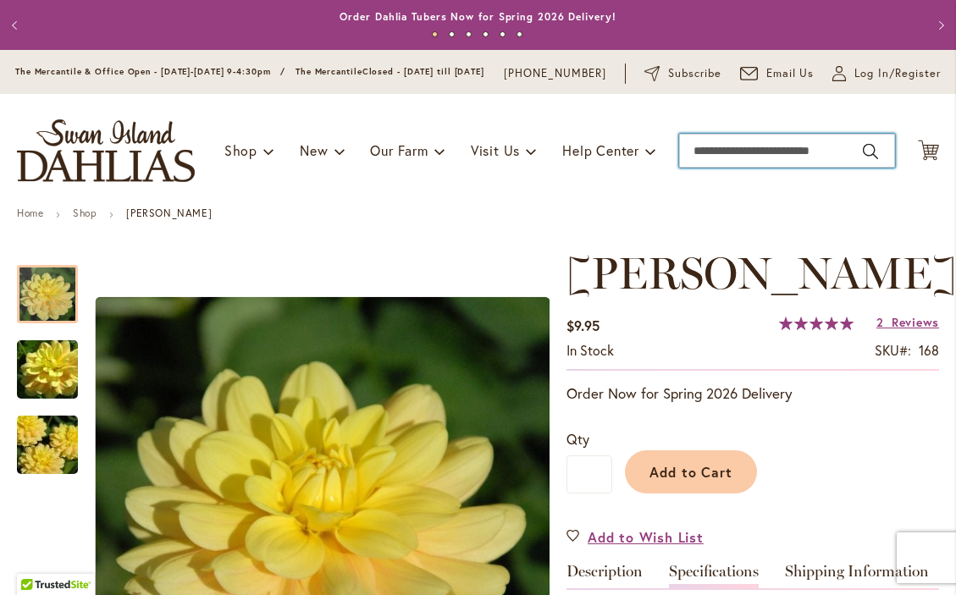
click at [746, 159] on input "Search" at bounding box center [787, 151] width 216 height 34
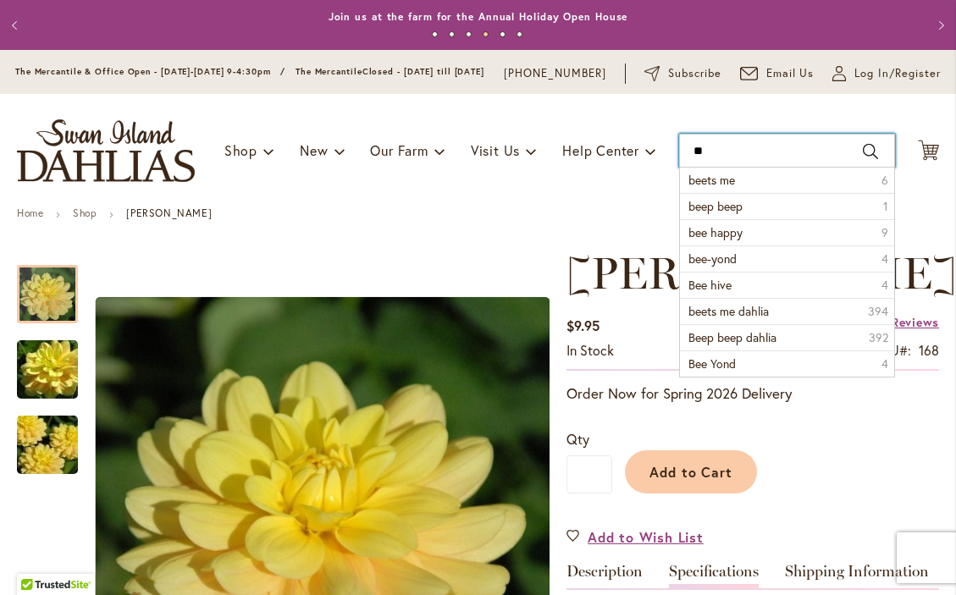
type input "*"
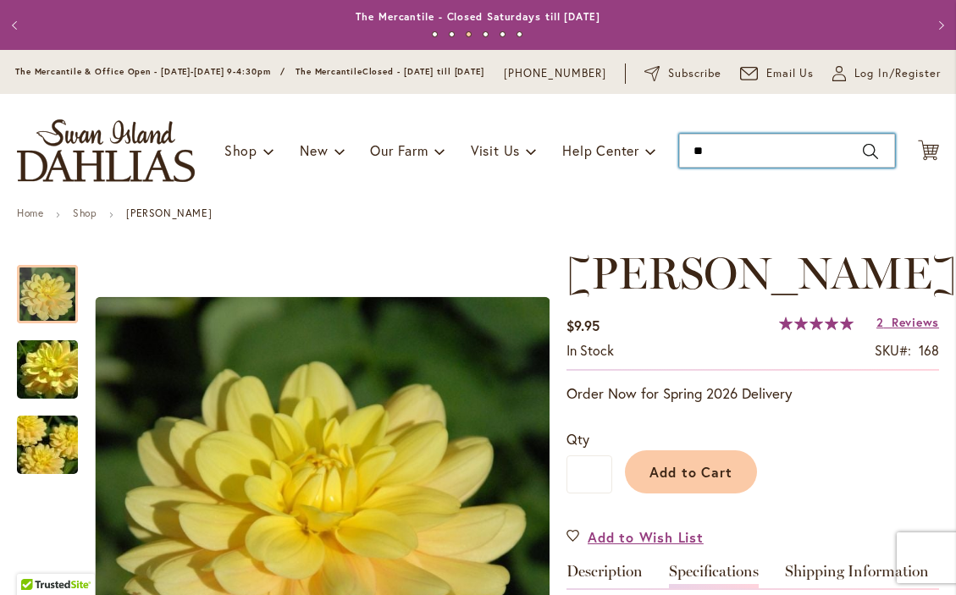
type input "*"
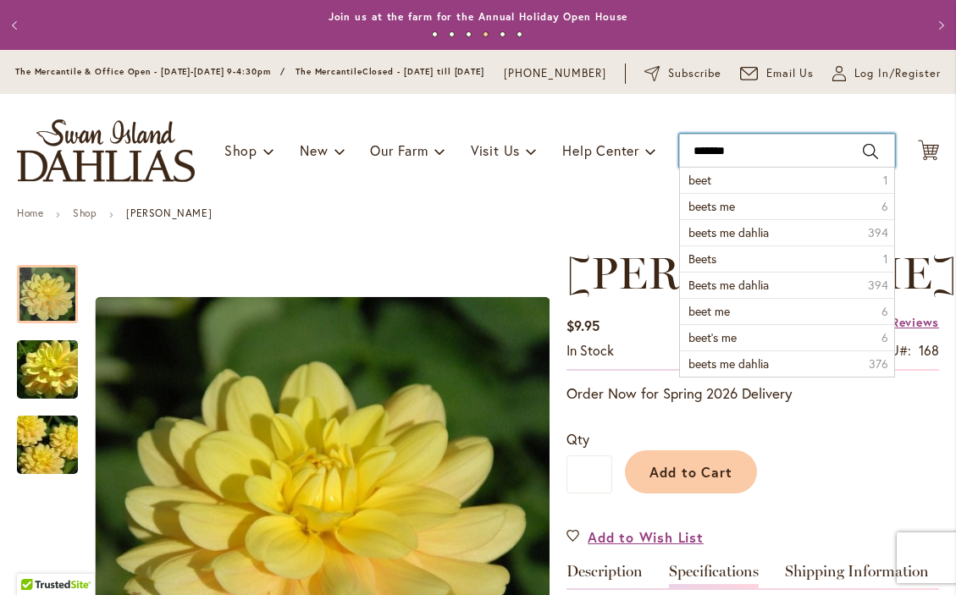
type input "********"
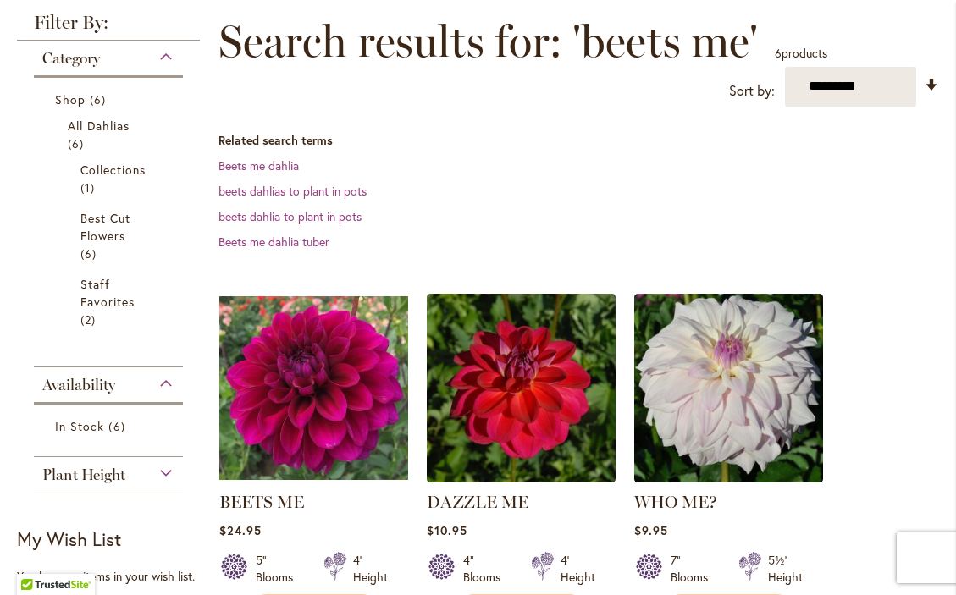
scroll to position [236, 0]
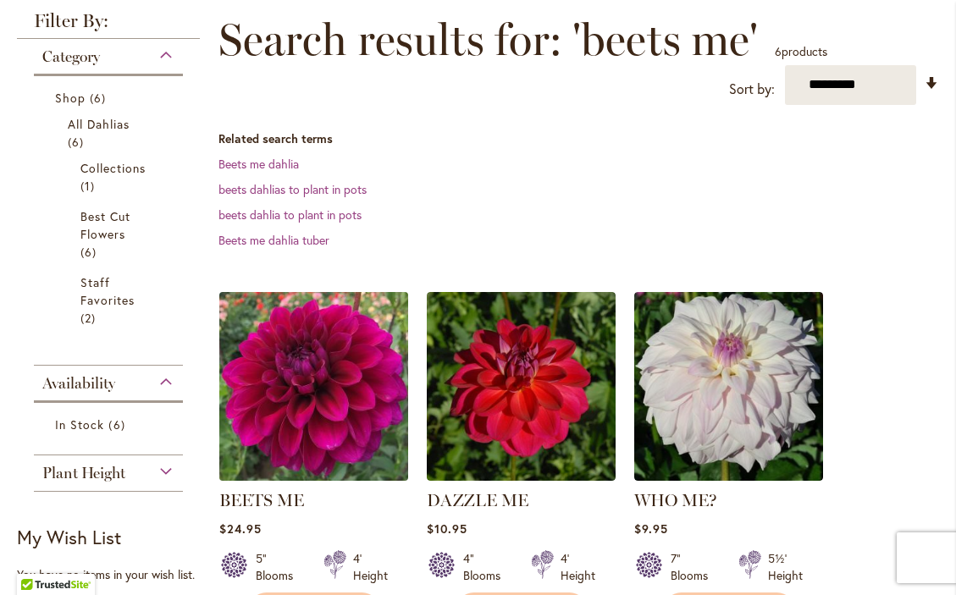
click at [350, 394] on img at bounding box center [313, 386] width 198 height 198
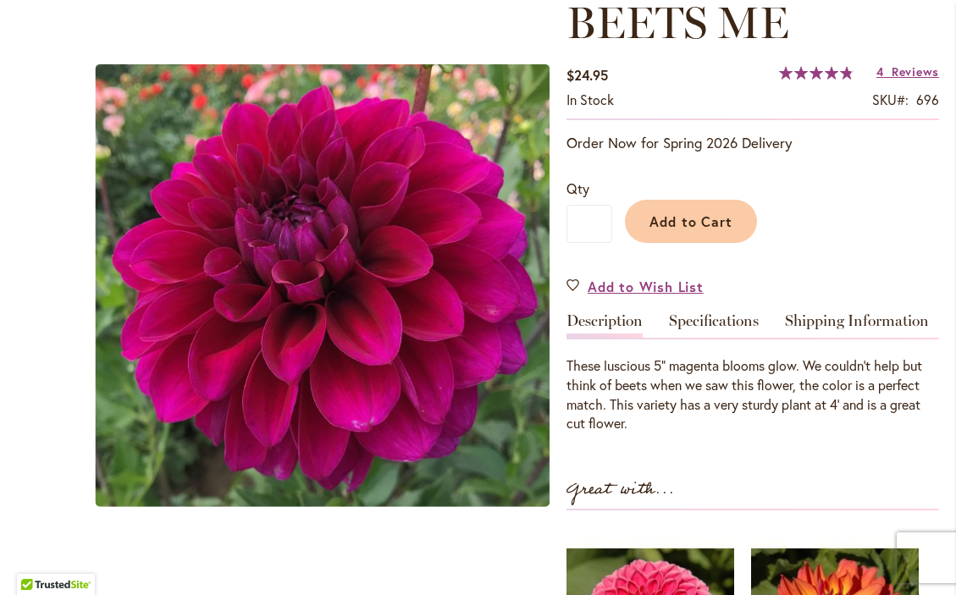
scroll to position [252, 0]
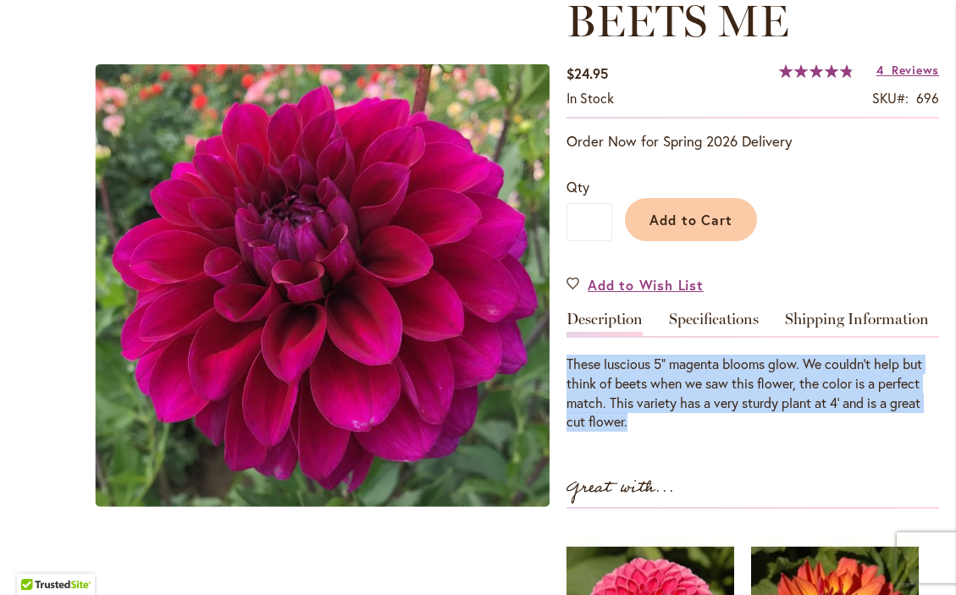
drag, startPoint x: 645, startPoint y: 431, endPoint x: 565, endPoint y: 372, distance: 99.9
copy p "These luscious 5" magenta blooms glow. We couldn't help but think of beets when…"
click at [736, 335] on link "Specifications" at bounding box center [714, 323] width 90 height 25
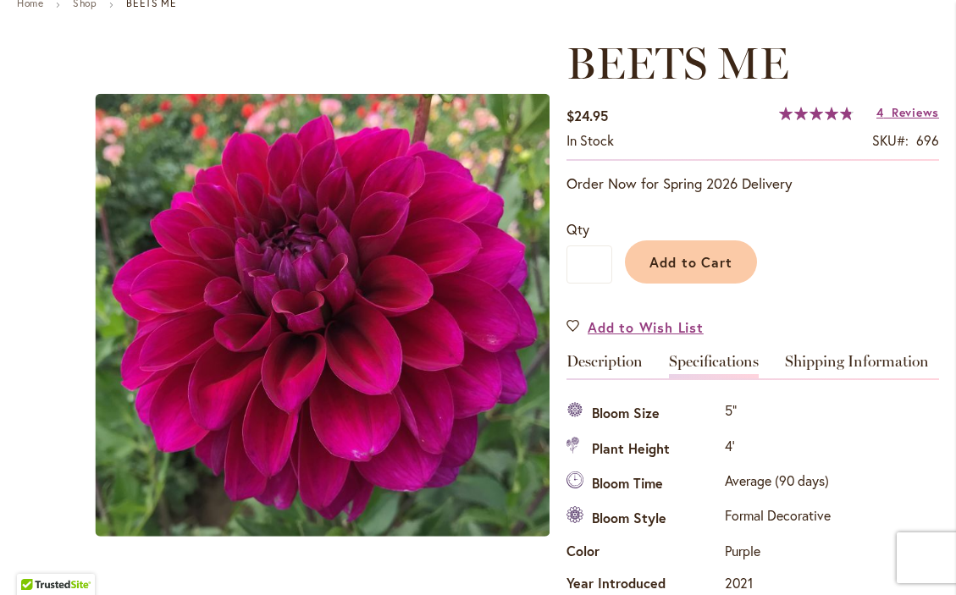
scroll to position [211, 0]
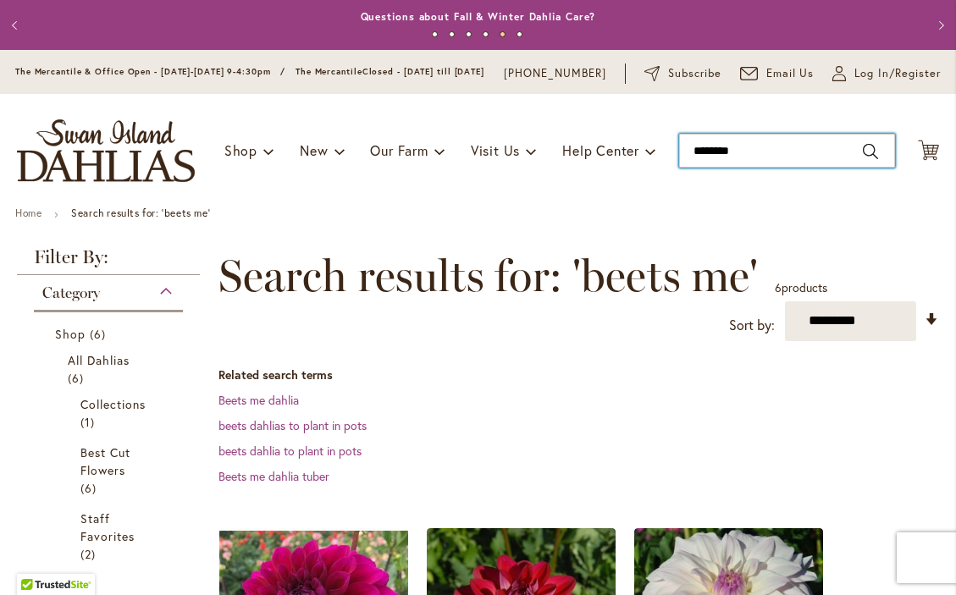
drag, startPoint x: 757, startPoint y: 167, endPoint x: 683, endPoint y: 174, distance: 74.0
click at [683, 168] on input "********" at bounding box center [787, 151] width 216 height 34
drag, startPoint x: 747, startPoint y: 165, endPoint x: 692, endPoint y: 165, distance: 54.2
click at [692, 165] on input "********" at bounding box center [787, 151] width 216 height 34
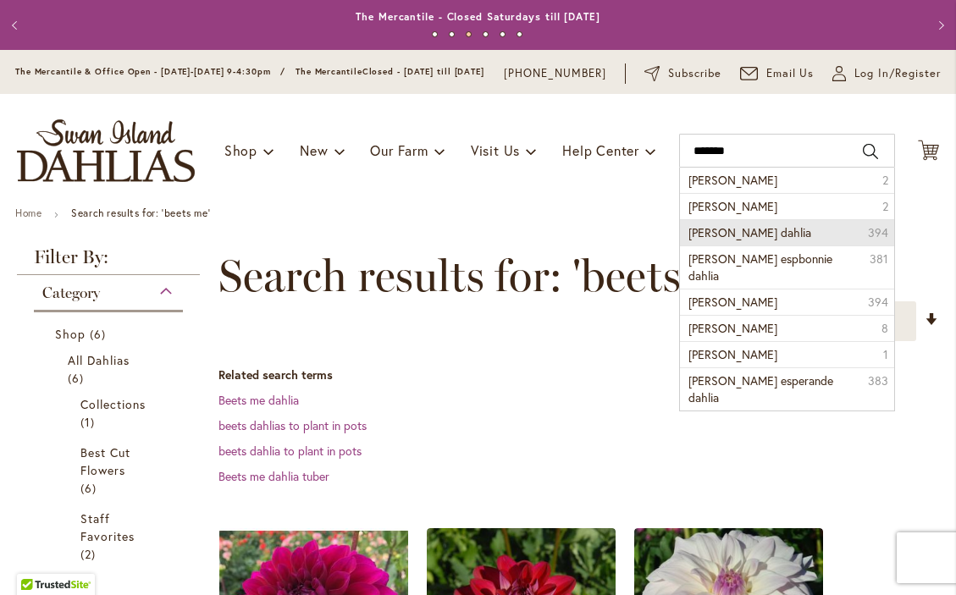
click at [741, 240] on span "bonnie esperance dahlia" at bounding box center [749, 232] width 123 height 16
type input "**********"
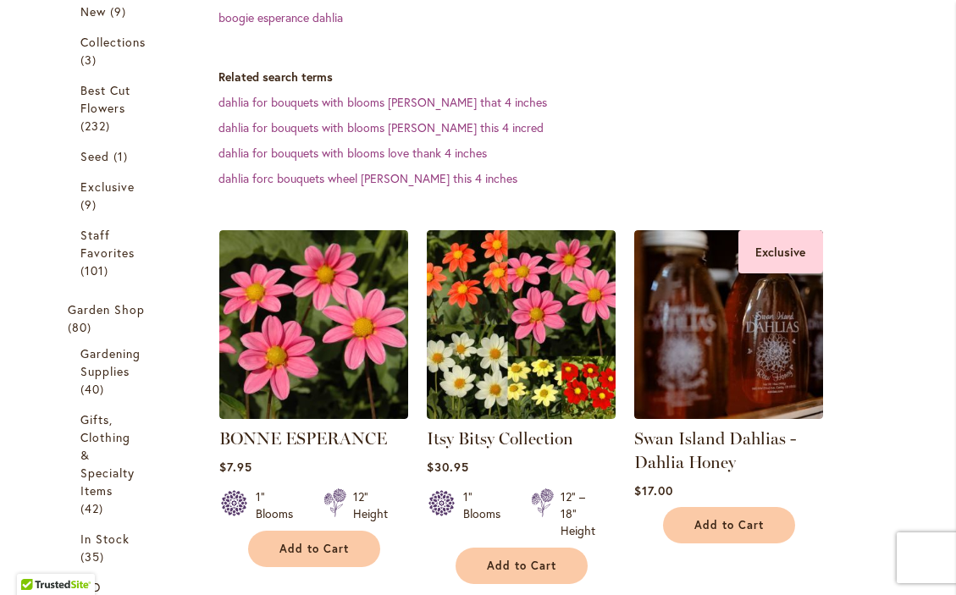
scroll to position [460, 0]
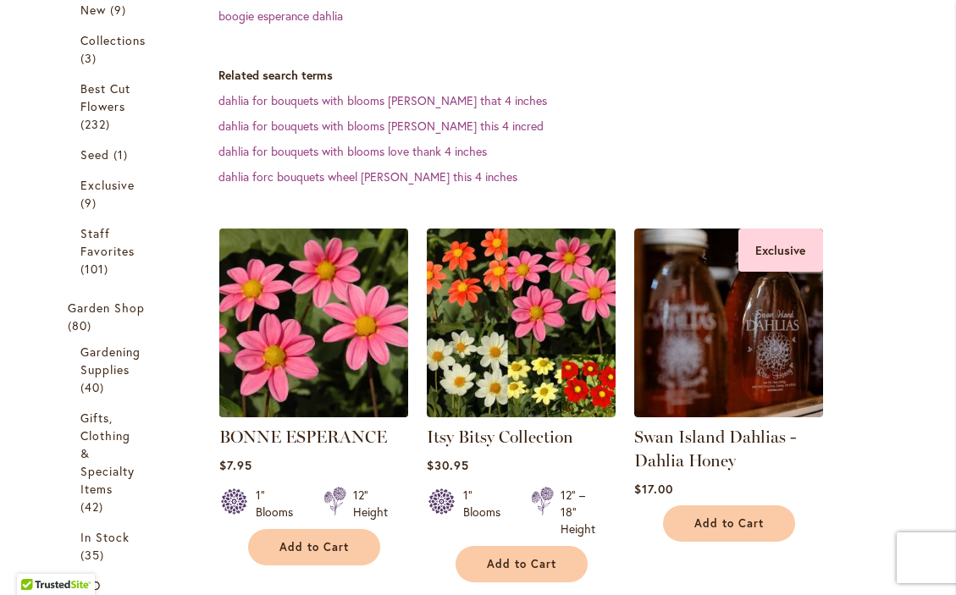
click at [300, 346] on img at bounding box center [313, 322] width 198 height 198
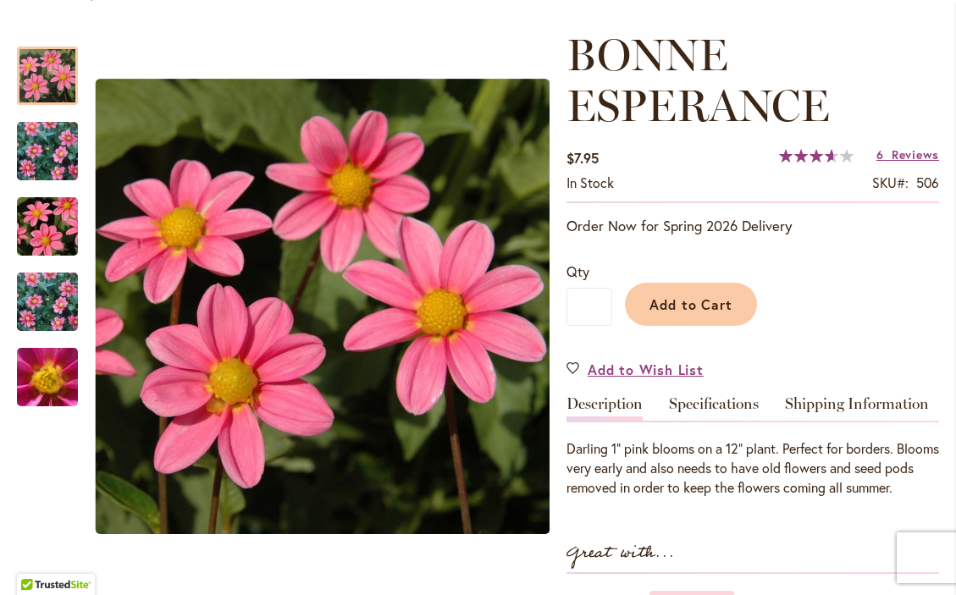
scroll to position [253, 0]
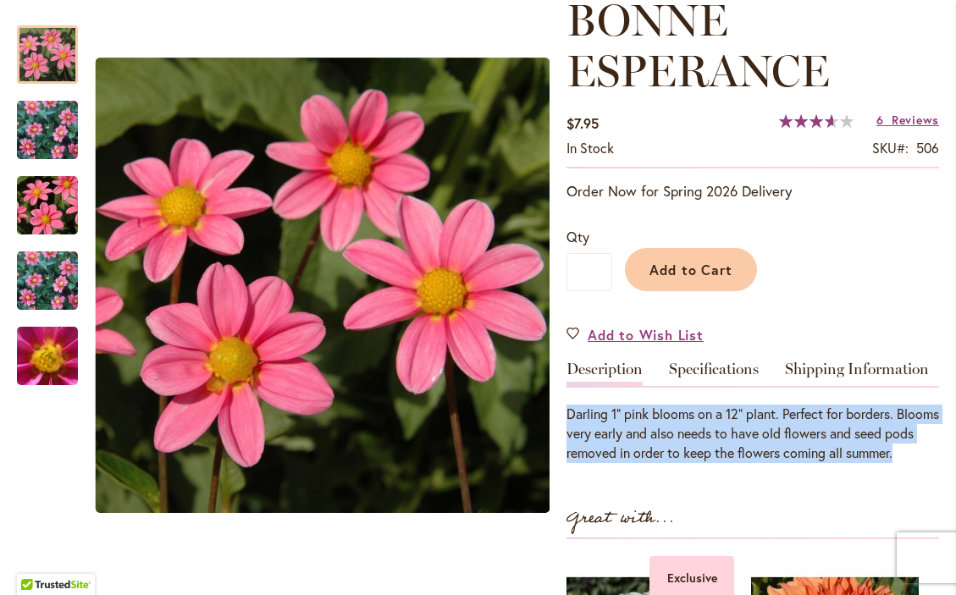
drag, startPoint x: 937, startPoint y: 459, endPoint x: 570, endPoint y: 427, distance: 367.8
click at [570, 427] on div "Darling 1" pink blooms on a 12" plant. Perfect for borders. Blooms very early a…" at bounding box center [752, 434] width 372 height 58
copy div "Darling 1" pink blooms on a 12" plant. Perfect for borders. Blooms very early a…"
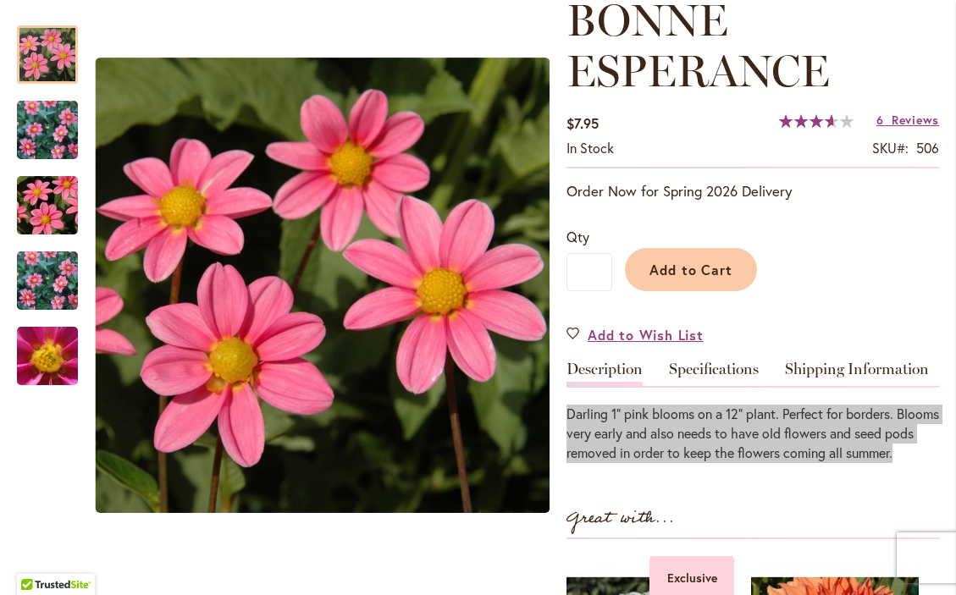
click at [763, 433] on div "Darling 1" pink blooms on a 12" plant. Perfect for borders. Blooms very early a…" at bounding box center [752, 434] width 372 height 58
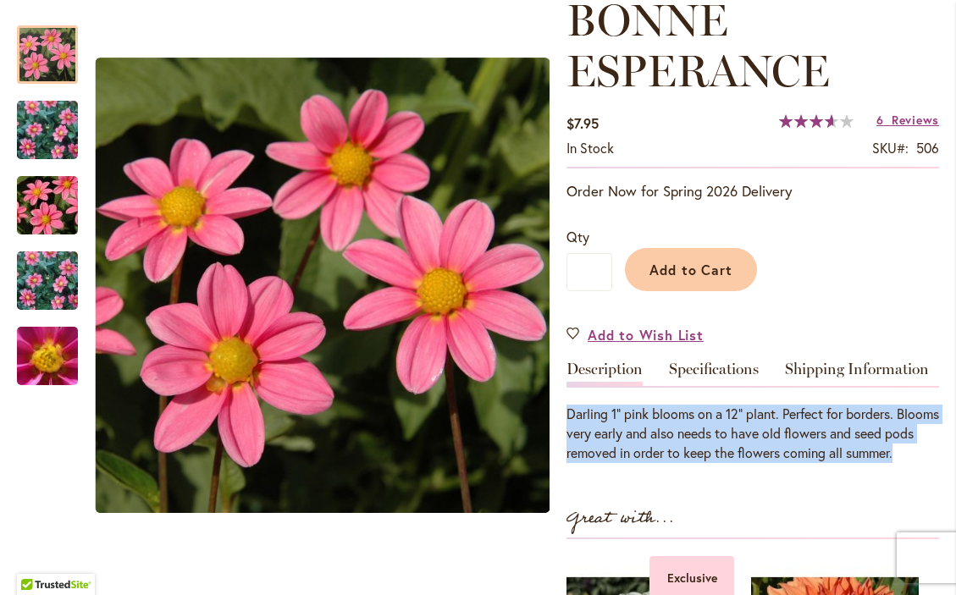
copy div "Darling 1" pink blooms on a 12" plant. Perfect for borders. Blooms very early a…"
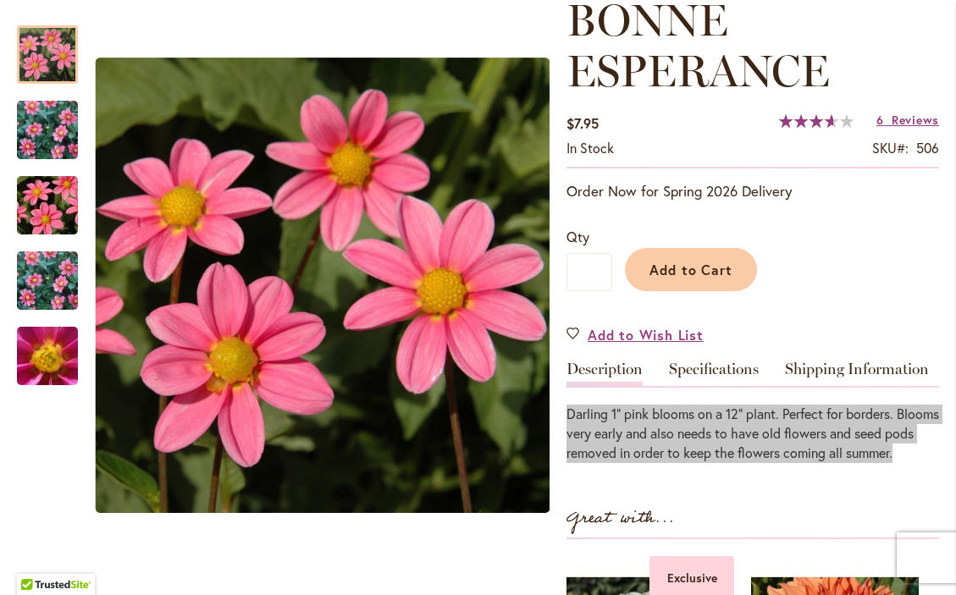
drag, startPoint x: 4, startPoint y: 469, endPoint x: 707, endPoint y: 466, distance: 702.5
click at [707, 463] on div "Darling 1" pink blooms on a 12" plant. Perfect for borders. Blooms very early a…" at bounding box center [752, 434] width 372 height 58
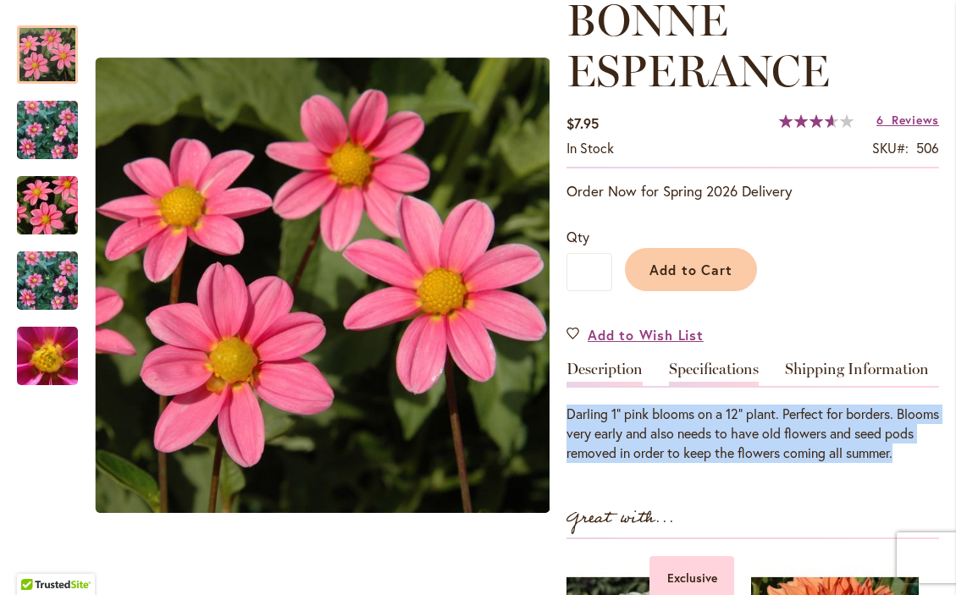
click at [712, 381] on link "Specifications" at bounding box center [714, 373] width 90 height 25
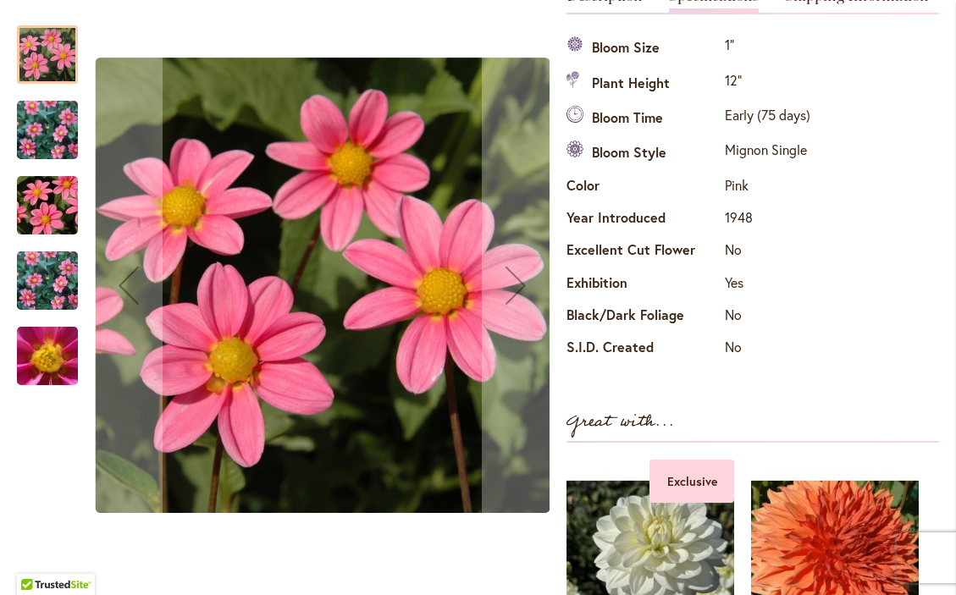
click at [53, 127] on img "BONNE ESPERANCE" at bounding box center [47, 130] width 122 height 98
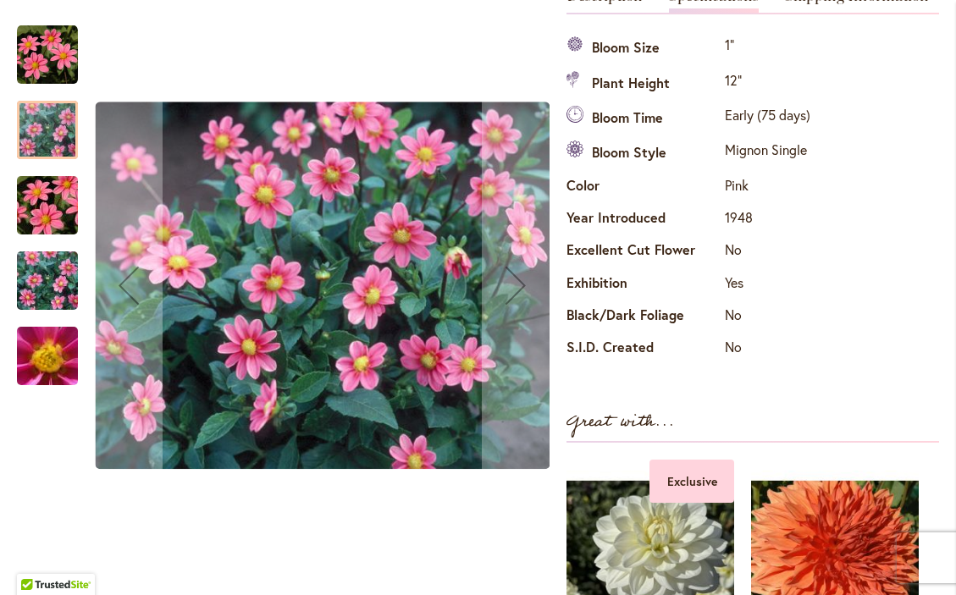
click at [63, 197] on img "BONNE ESPERANCE" at bounding box center [47, 205] width 122 height 81
